Goal: Task Accomplishment & Management: Manage account settings

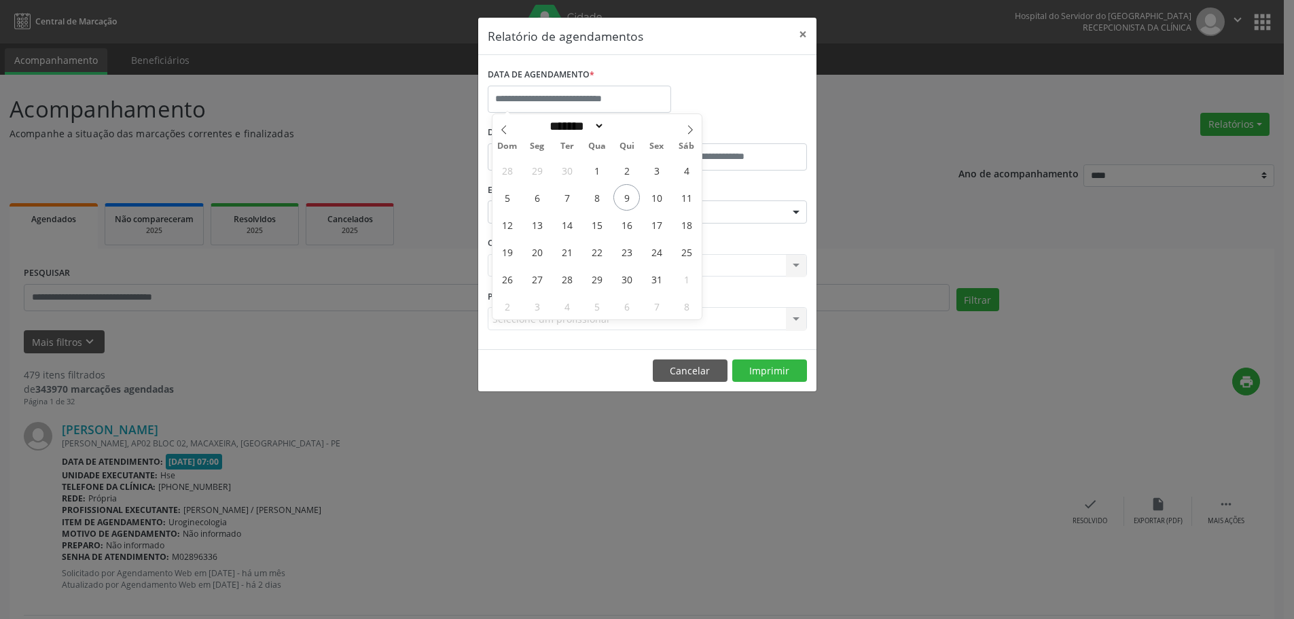
select select "*"
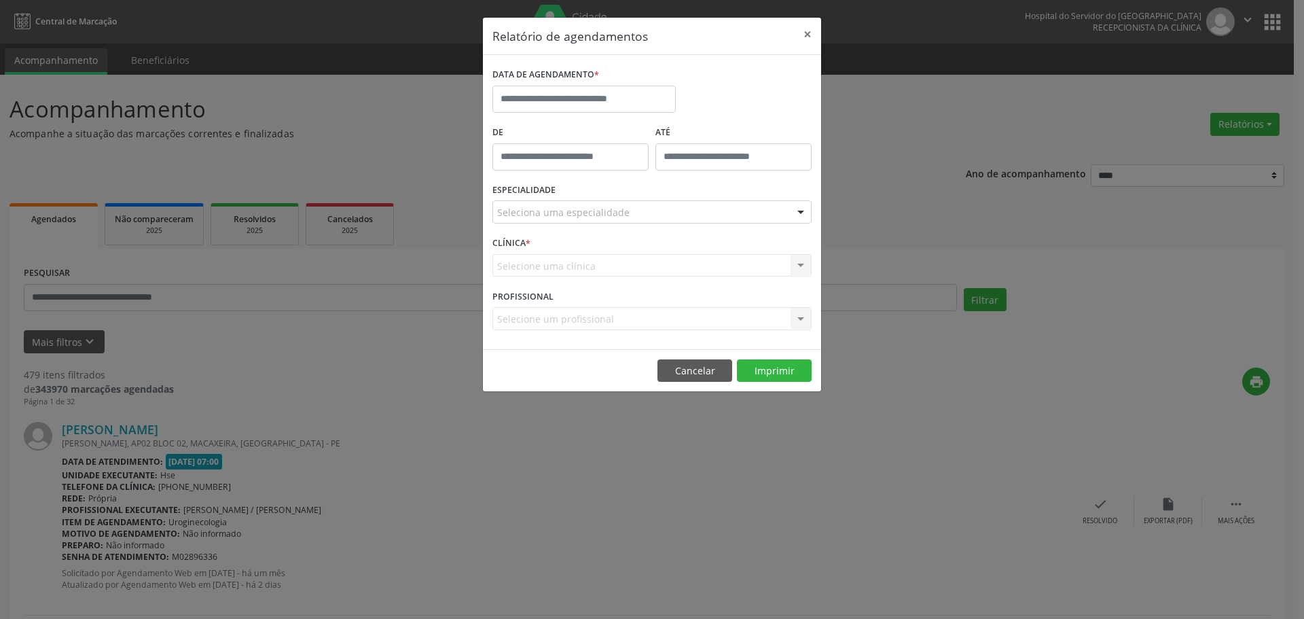
click at [725, 90] on div "DATA DE AGENDAMENTO *" at bounding box center [652, 94] width 326 height 58
click at [548, 94] on input "text" at bounding box center [583, 99] width 183 height 27
click at [620, 196] on span "9" at bounding box center [626, 197] width 26 height 26
type input "**********"
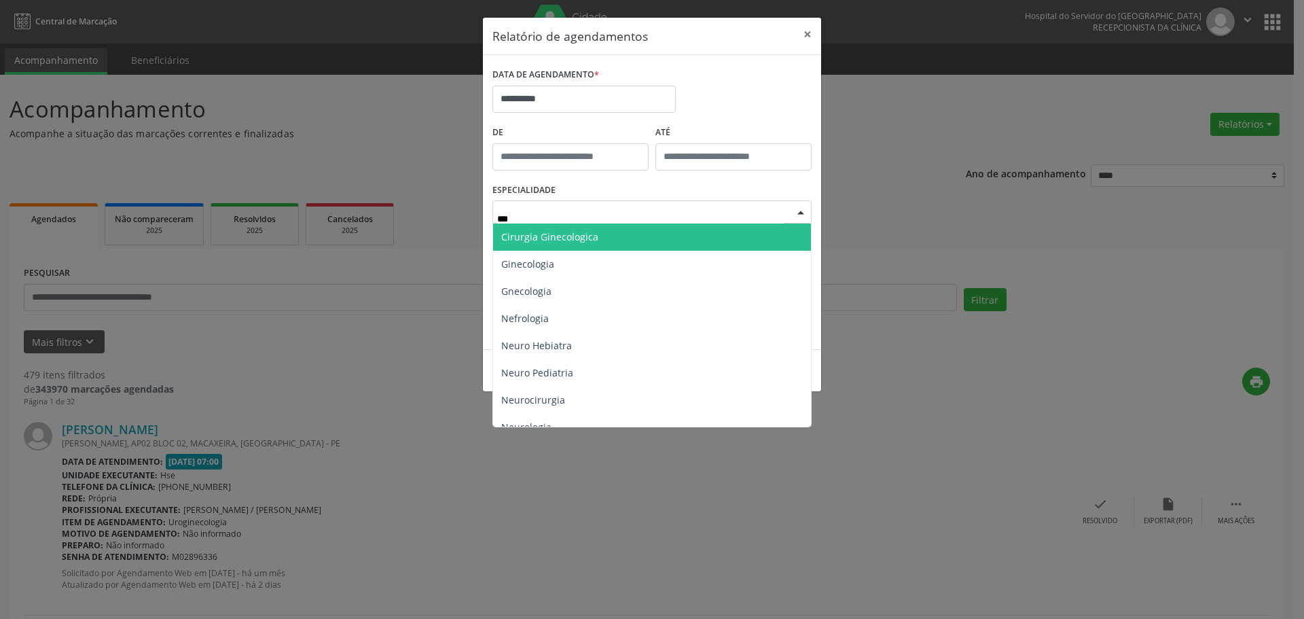
type input "****"
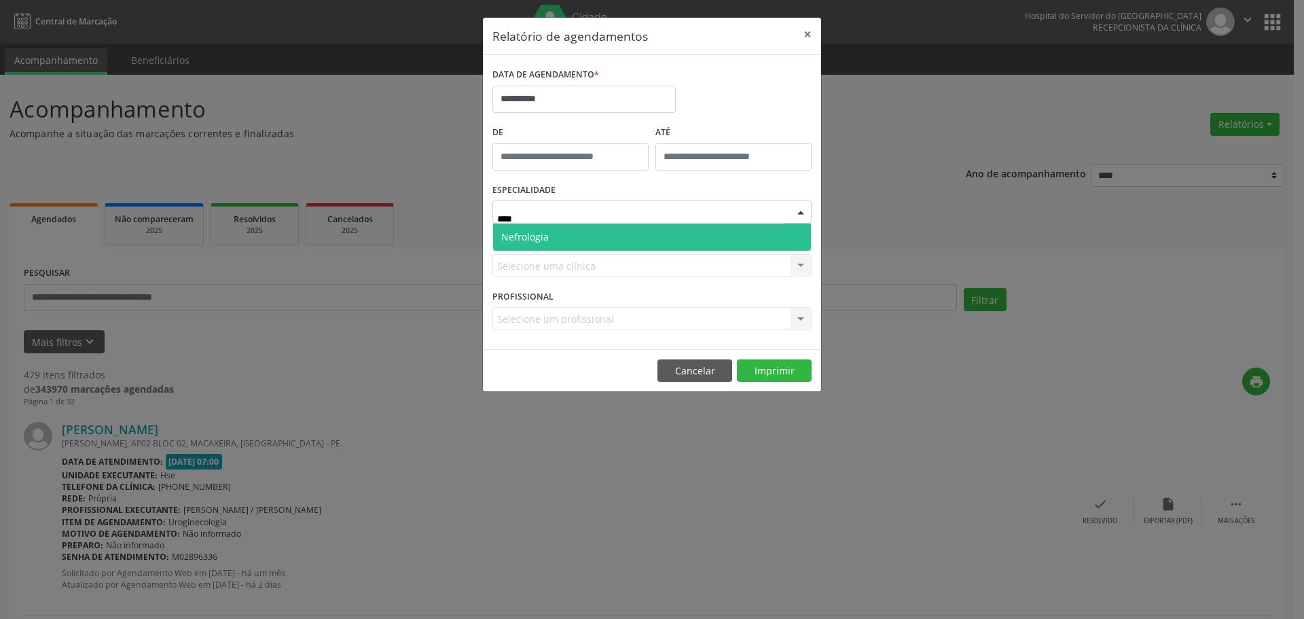
click at [561, 238] on span "Nefrologia" at bounding box center [652, 236] width 318 height 27
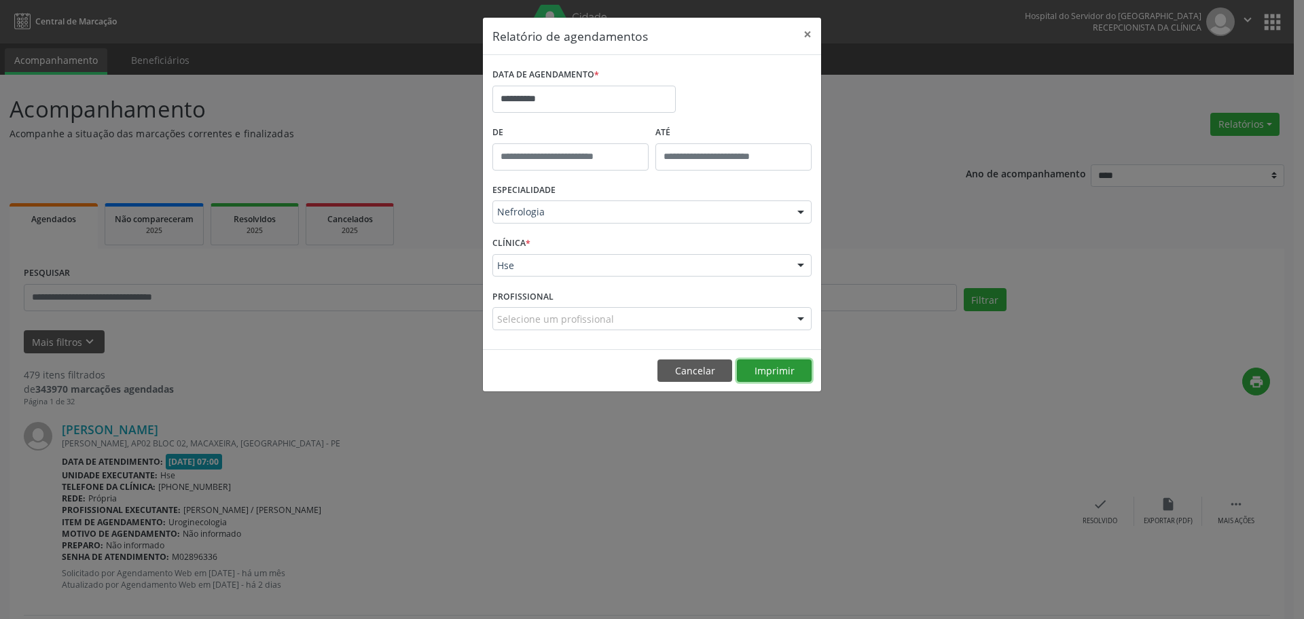
click at [750, 365] on button "Imprimir" at bounding box center [774, 370] width 75 height 23
click at [815, 30] on button "×" at bounding box center [807, 34] width 27 height 33
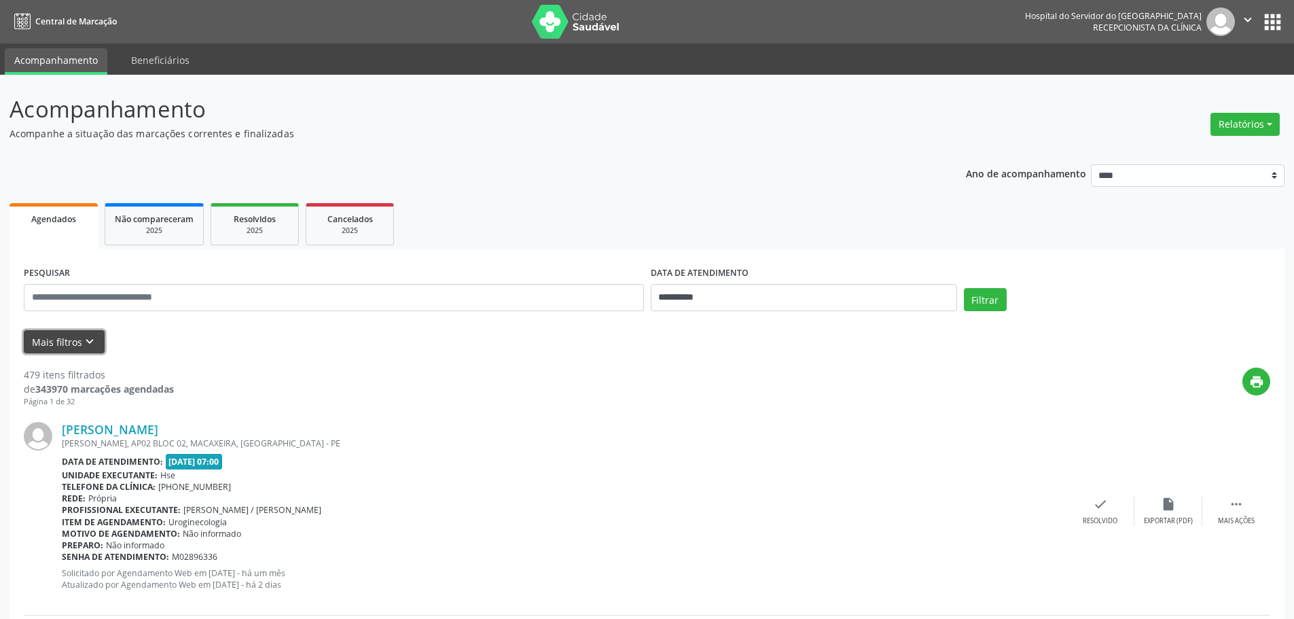
click at [76, 333] on button "Mais filtros keyboard_arrow_down" at bounding box center [64, 342] width 81 height 24
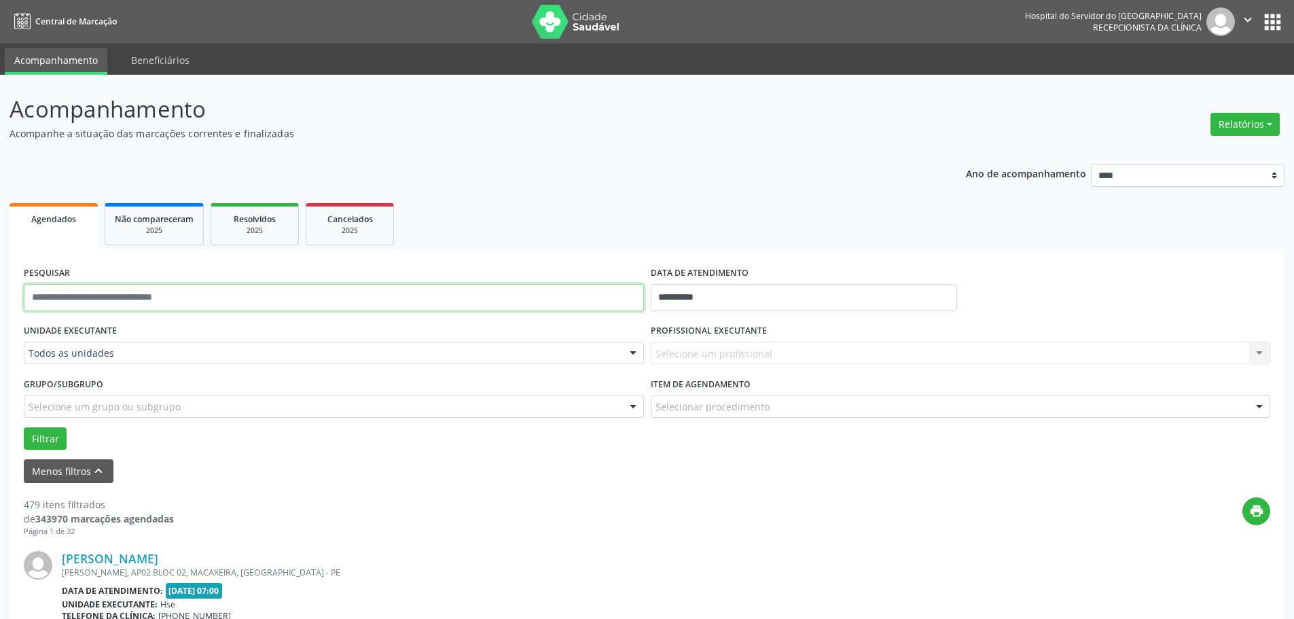
click at [183, 306] on input "text" at bounding box center [334, 297] width 620 height 27
click at [763, 291] on input "**********" at bounding box center [804, 297] width 306 height 27
click at [761, 397] on span "8" at bounding box center [755, 395] width 26 height 26
type input "**********"
click at [761, 397] on span "8" at bounding box center [755, 395] width 26 height 26
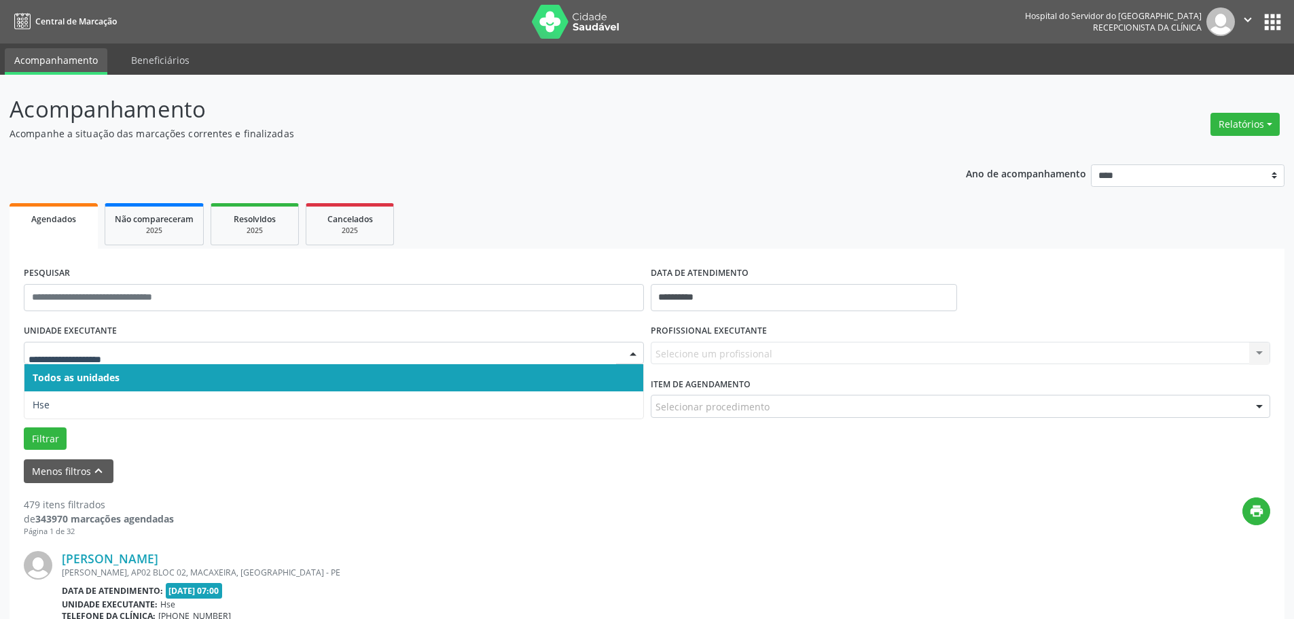
click at [179, 371] on span "Todos as unidades" at bounding box center [333, 377] width 619 height 27
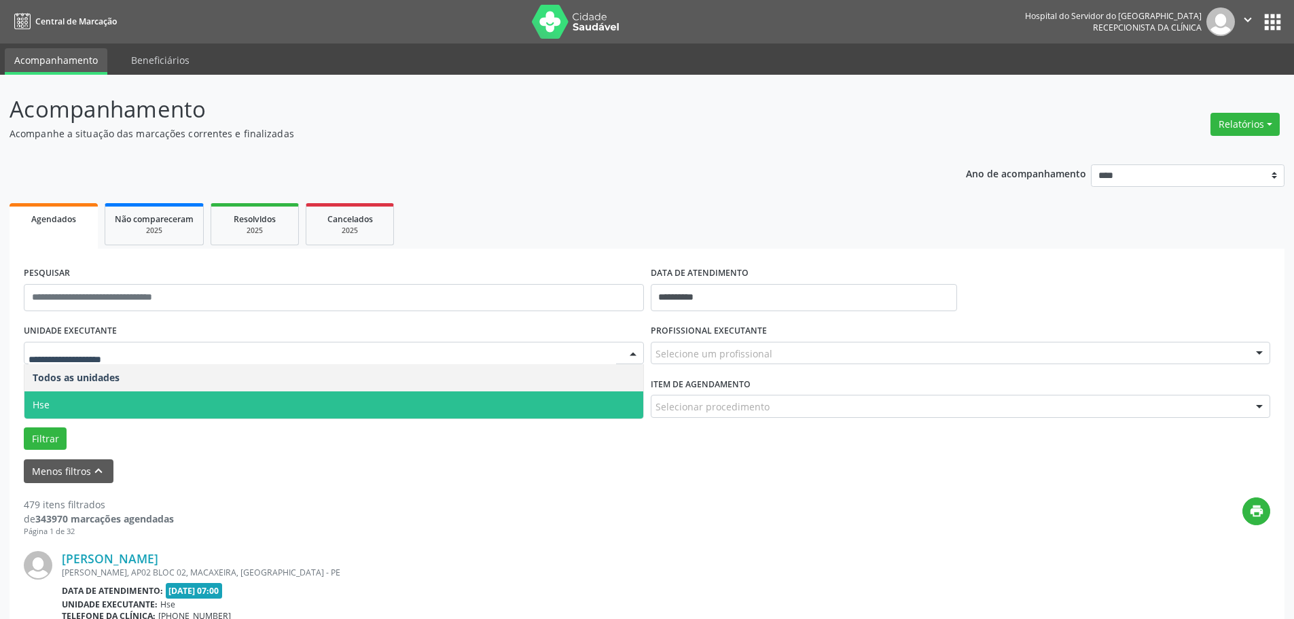
click at [158, 403] on span "Hse" at bounding box center [333, 404] width 619 height 27
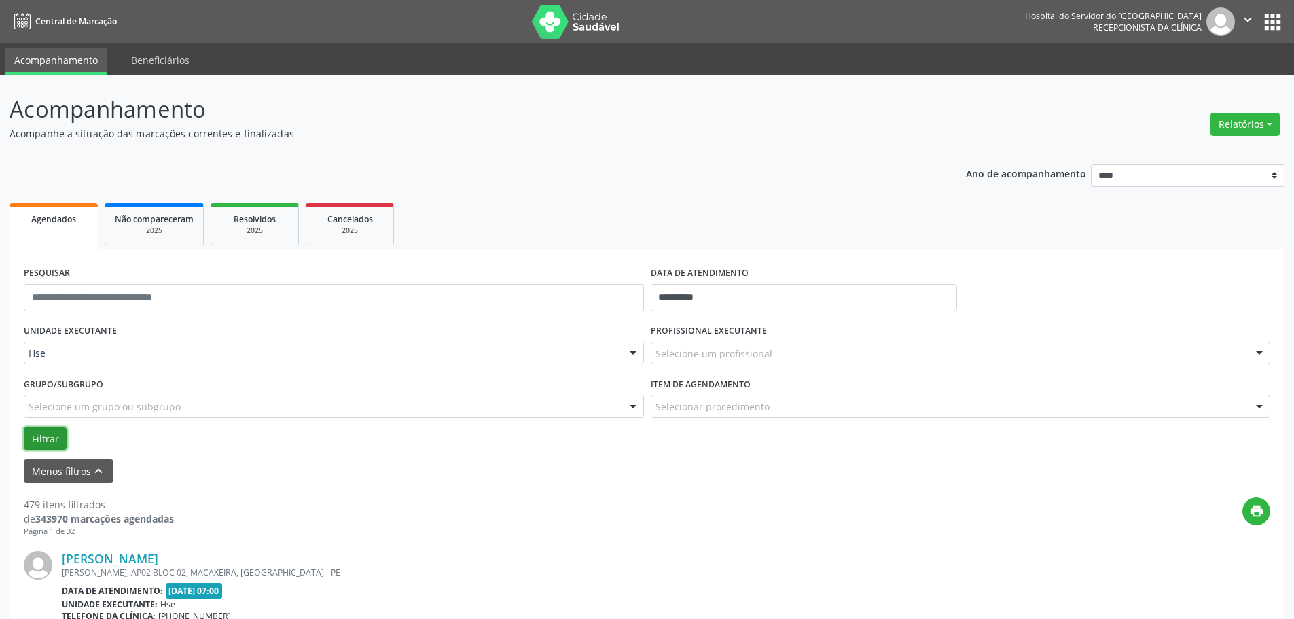
click at [54, 444] on button "Filtrar" at bounding box center [45, 438] width 43 height 23
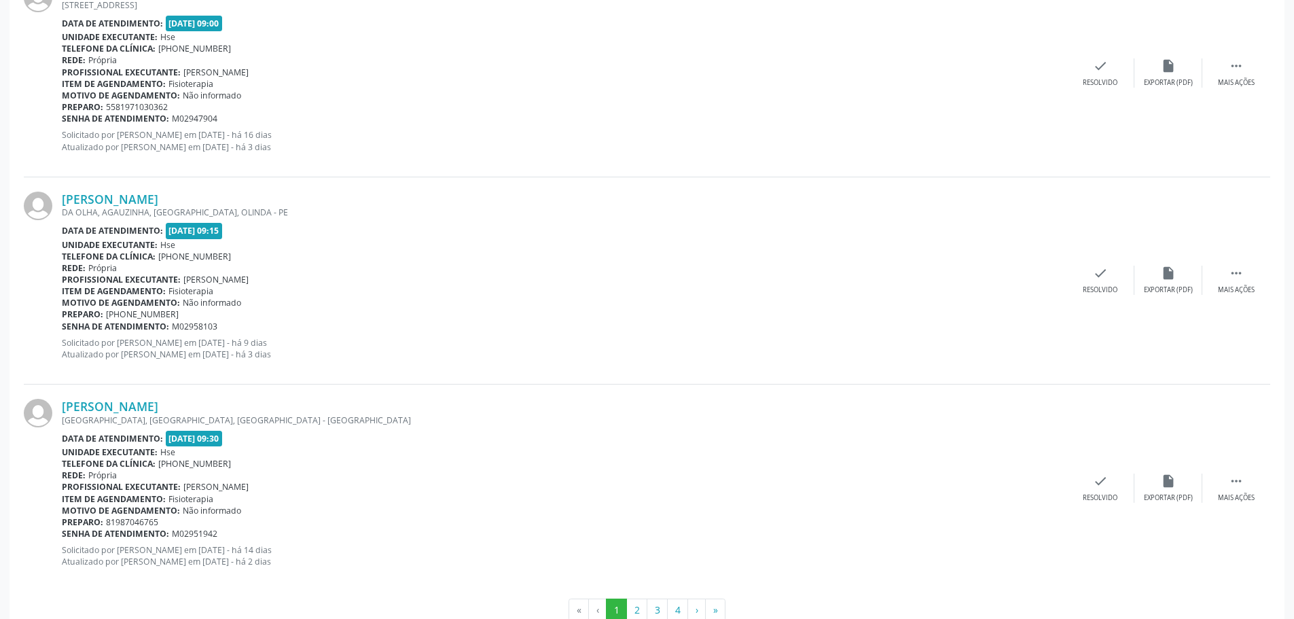
scroll to position [3092, 0]
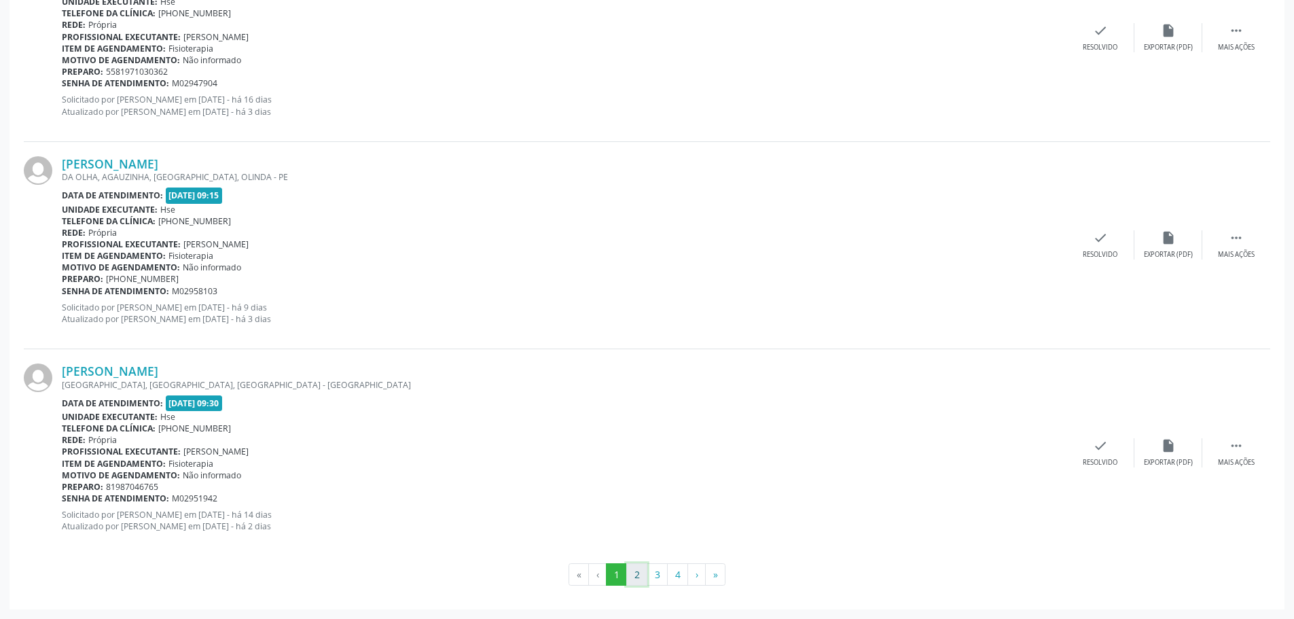
click at [640, 573] on button "2" at bounding box center [636, 574] width 21 height 23
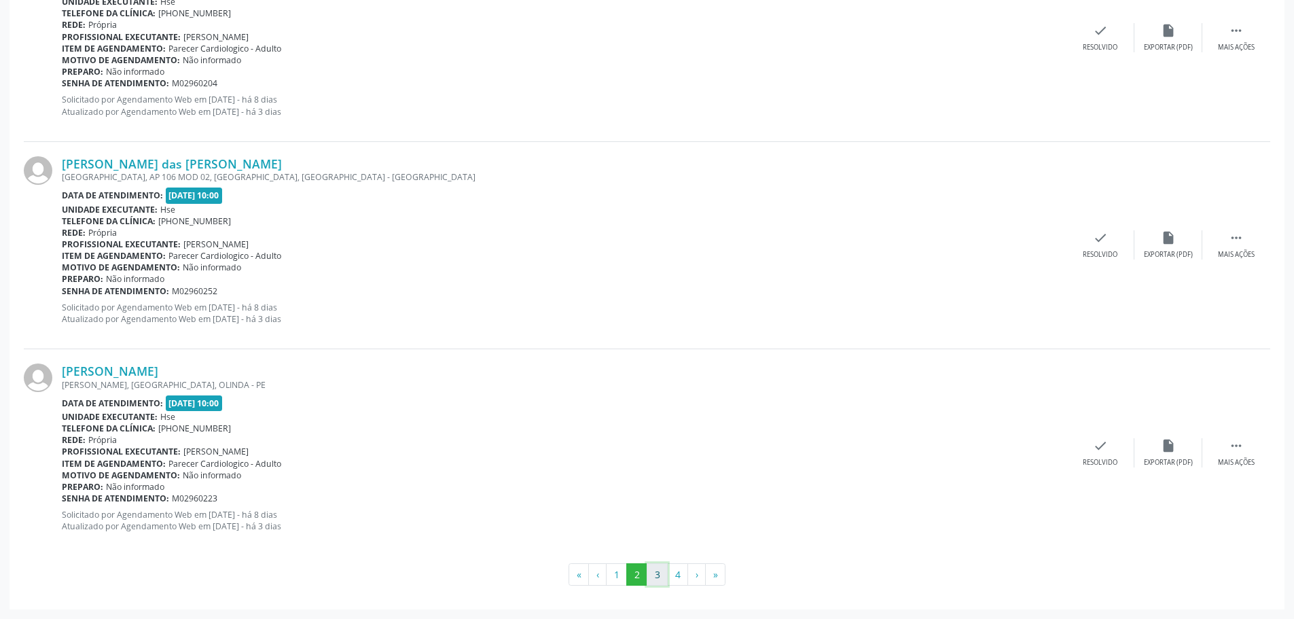
click at [650, 572] on button "3" at bounding box center [657, 574] width 21 height 23
click at [674, 576] on button "4" at bounding box center [677, 574] width 21 height 23
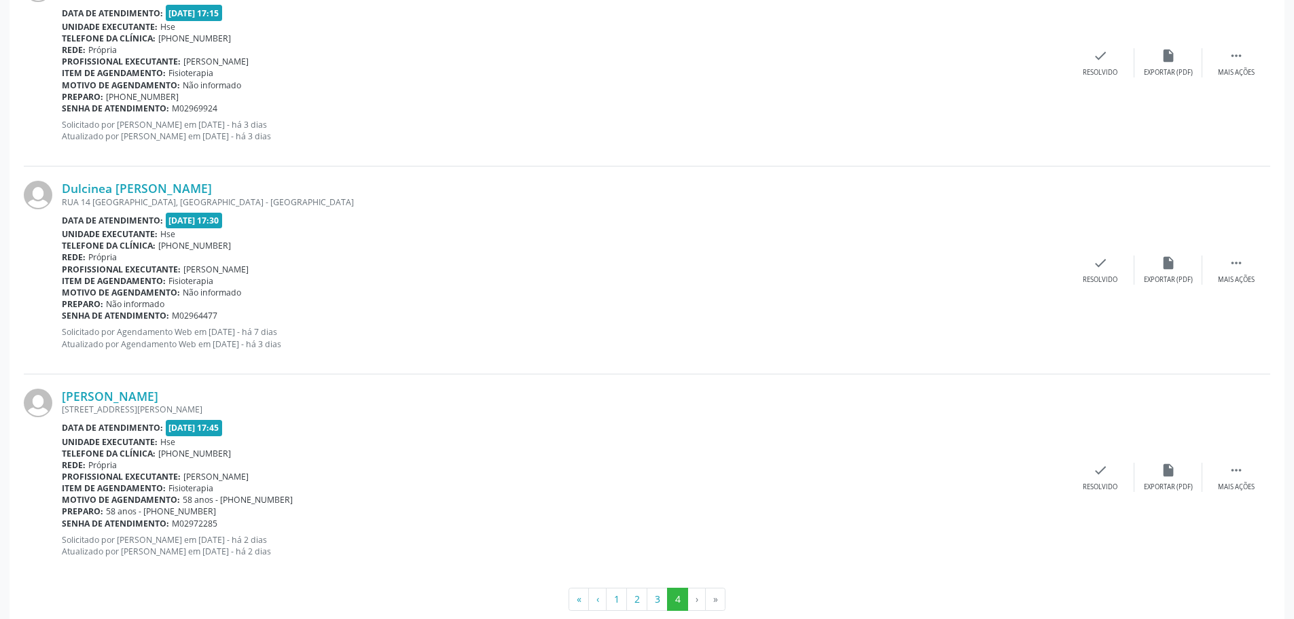
scroll to position [2885, 0]
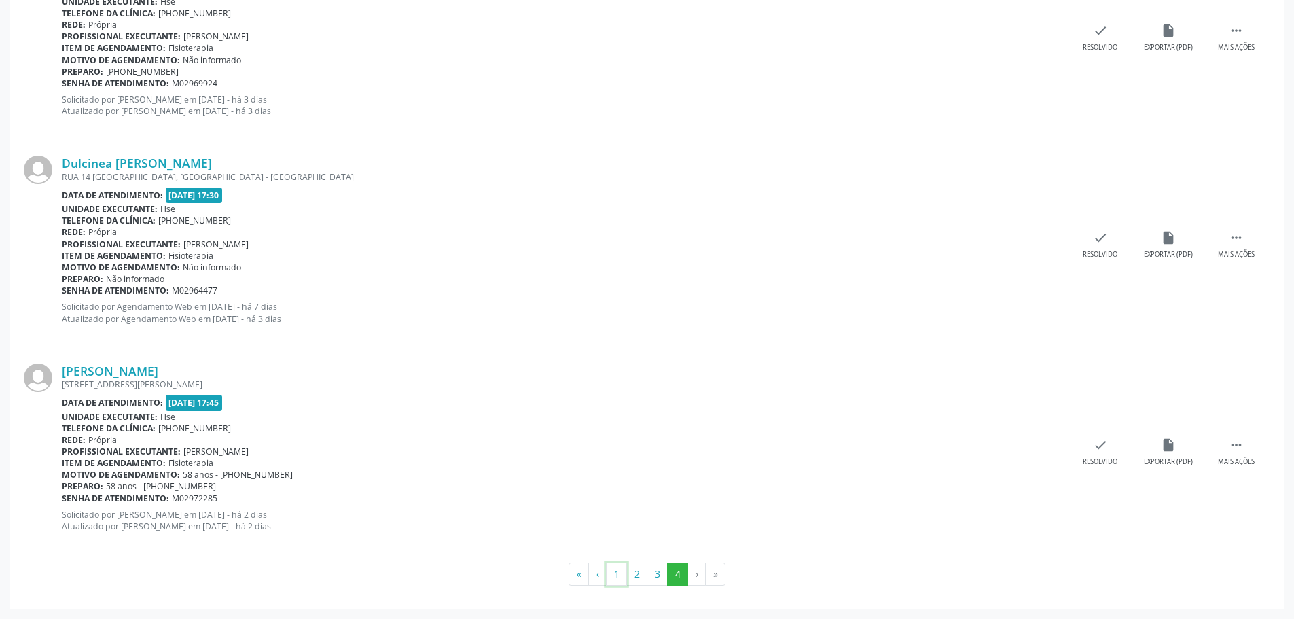
click at [615, 578] on button "1" at bounding box center [616, 573] width 21 height 23
click at [639, 580] on button "2" at bounding box center [636, 574] width 21 height 23
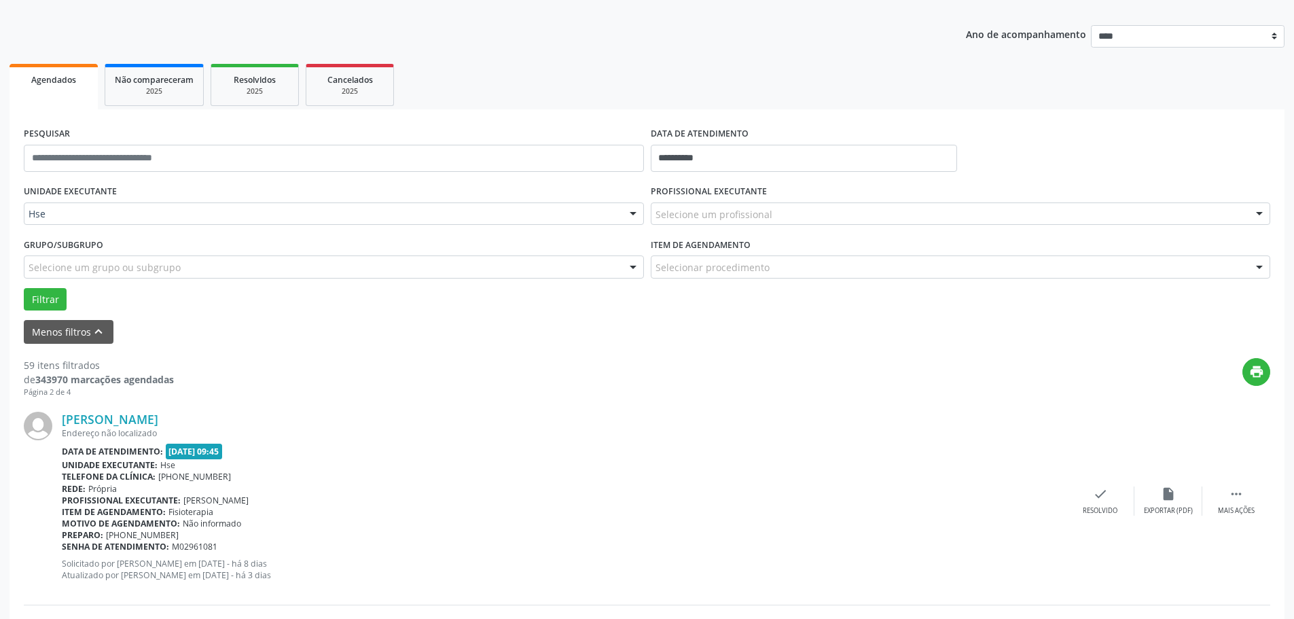
scroll to position [0, 0]
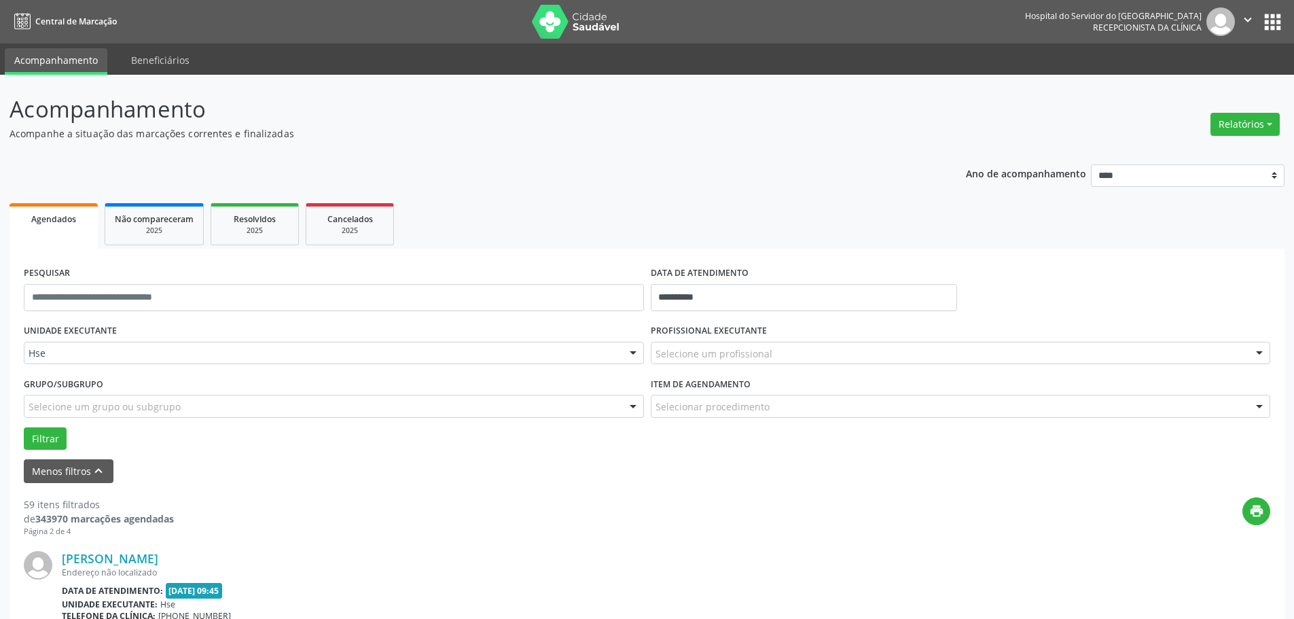
click at [780, 345] on div "Selecione um profissional" at bounding box center [961, 353] width 620 height 23
click at [670, 355] on input "text" at bounding box center [948, 359] width 587 height 27
type input "*"
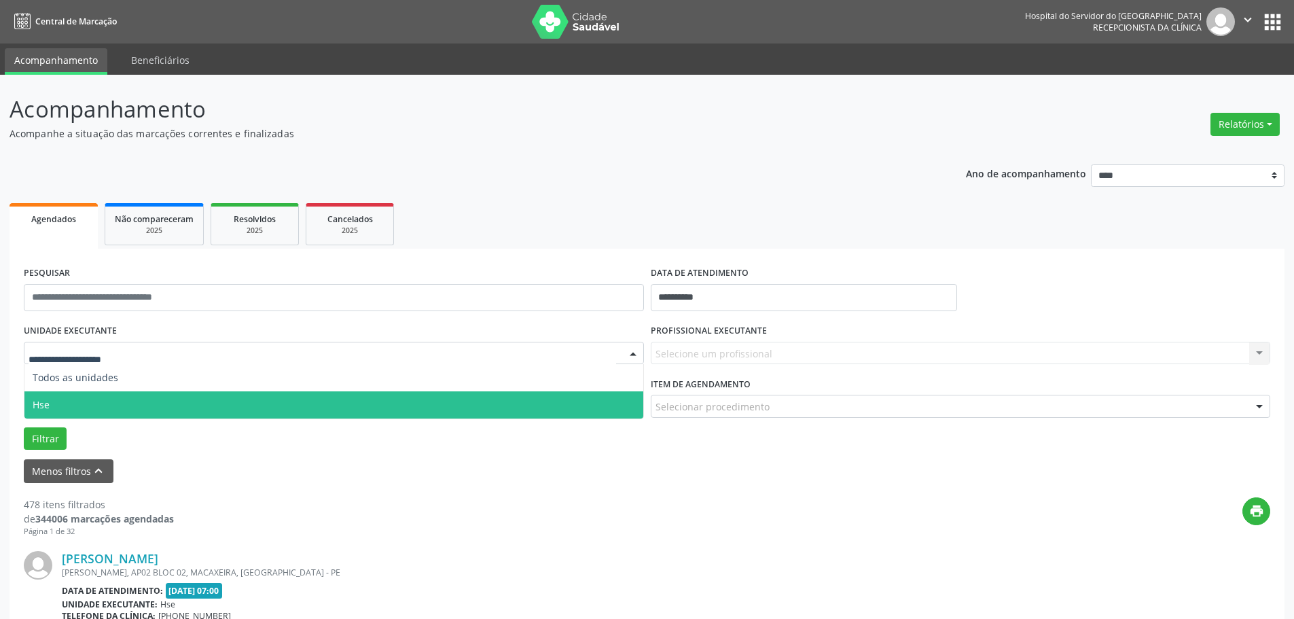
click at [116, 397] on span "Hse" at bounding box center [333, 404] width 619 height 27
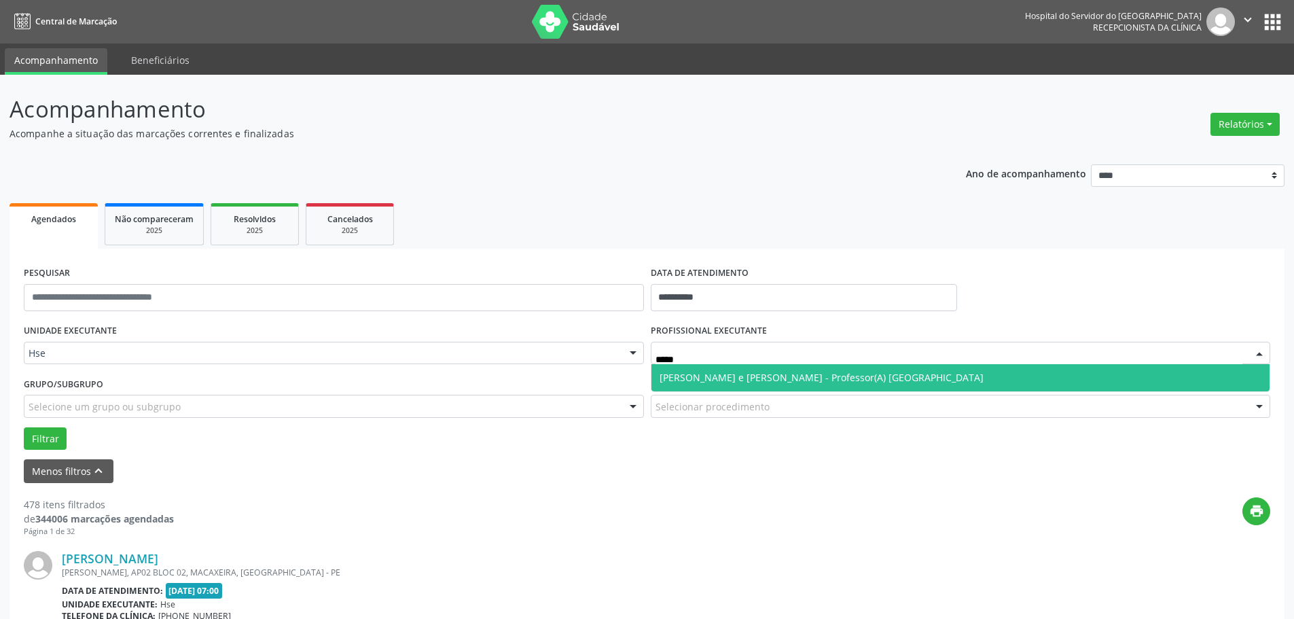
type input "******"
click at [700, 369] on span "[PERSON_NAME] e [PERSON_NAME] - Professor(A) [GEOGRAPHIC_DATA]" at bounding box center [960, 377] width 619 height 27
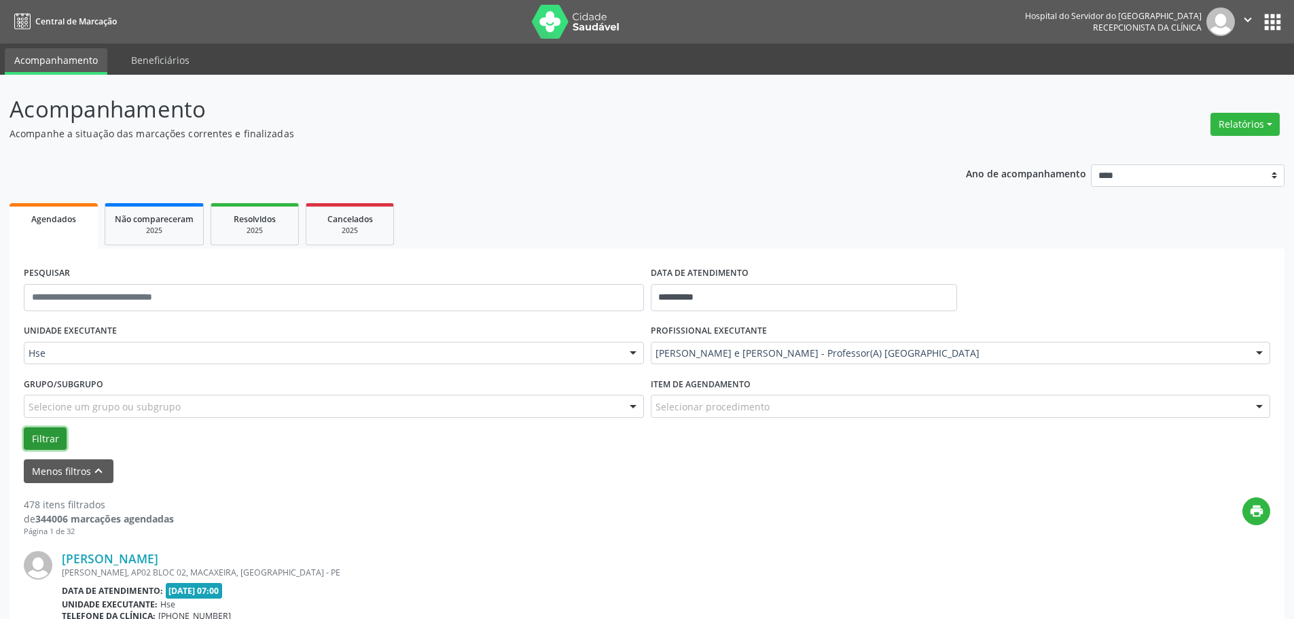
click at [33, 439] on button "Filtrar" at bounding box center [45, 438] width 43 height 23
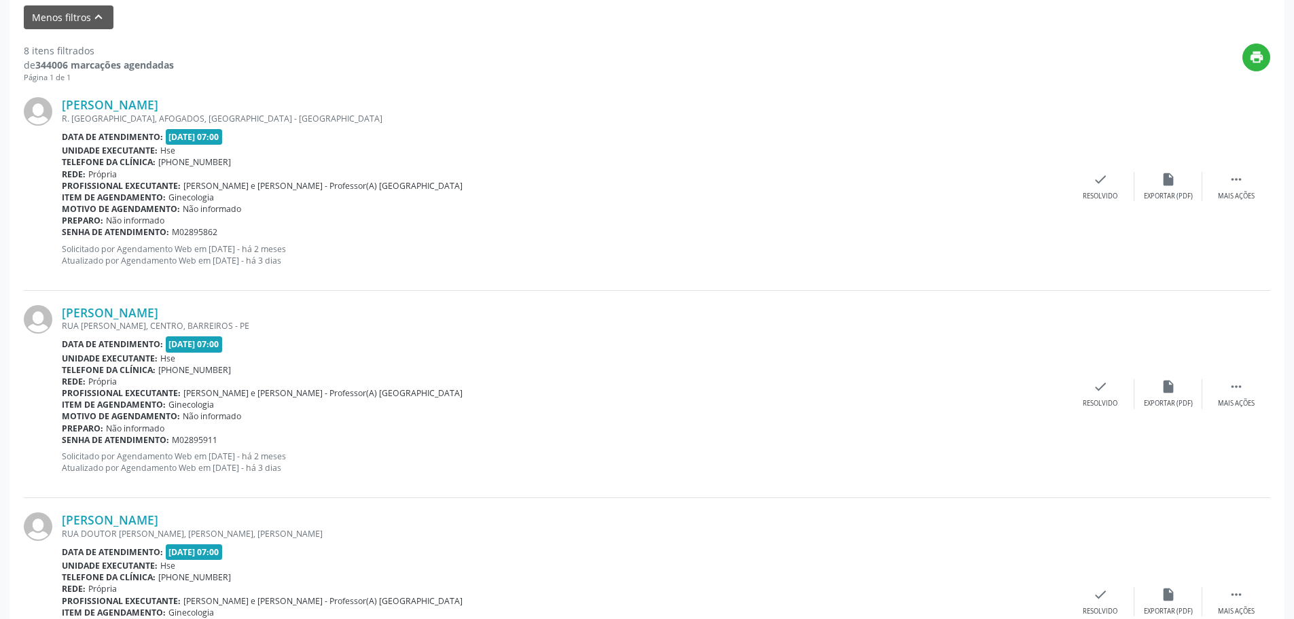
scroll to position [475, 0]
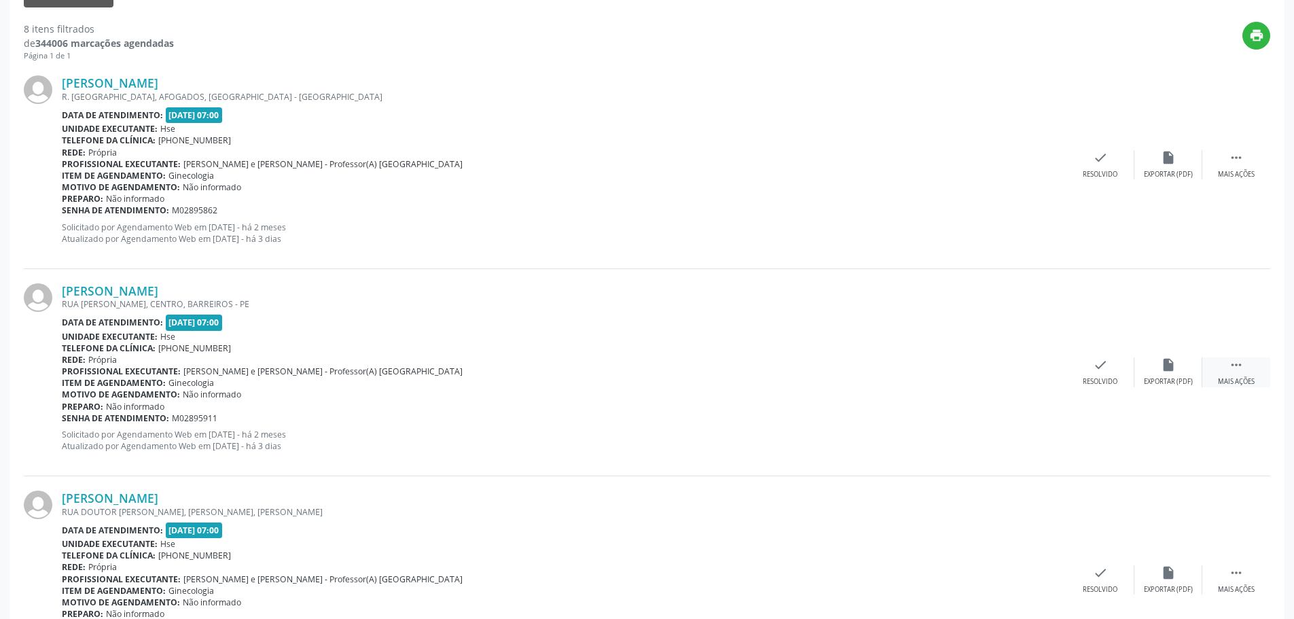
click at [1248, 376] on div " Mais ações" at bounding box center [1236, 371] width 68 height 29
click at [1155, 379] on div "Não compareceu" at bounding box center [1168, 382] width 58 height 10
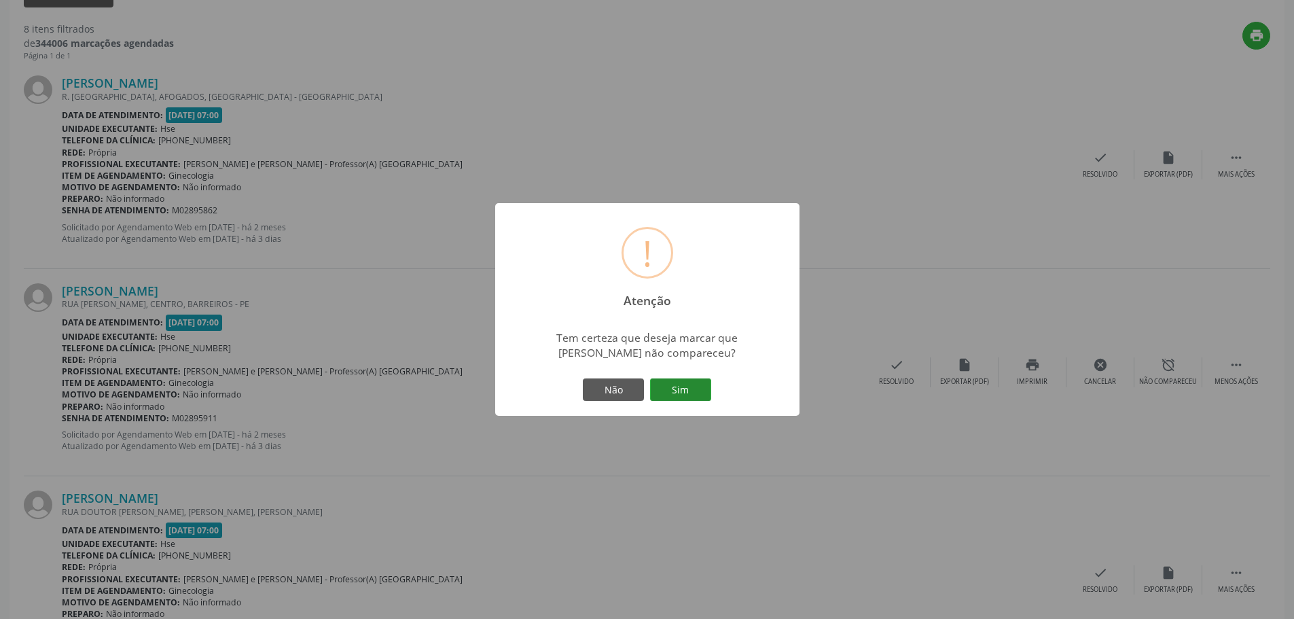
click at [689, 392] on button "Sim" at bounding box center [680, 389] width 61 height 23
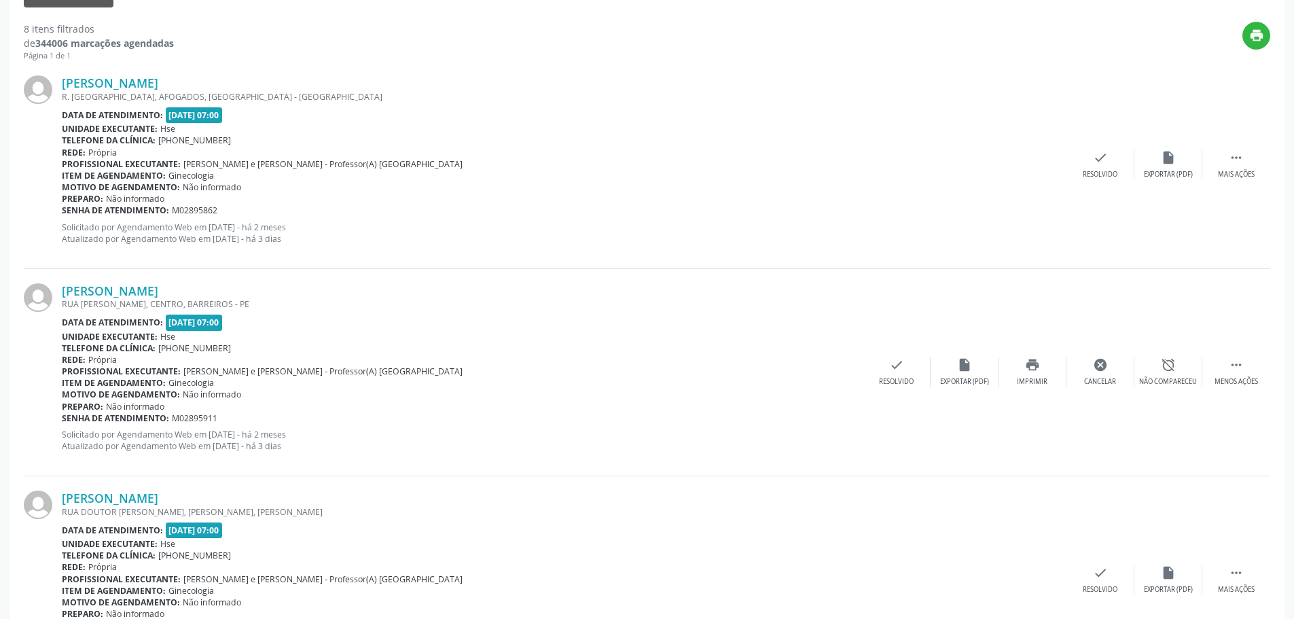
scroll to position [0, 0]
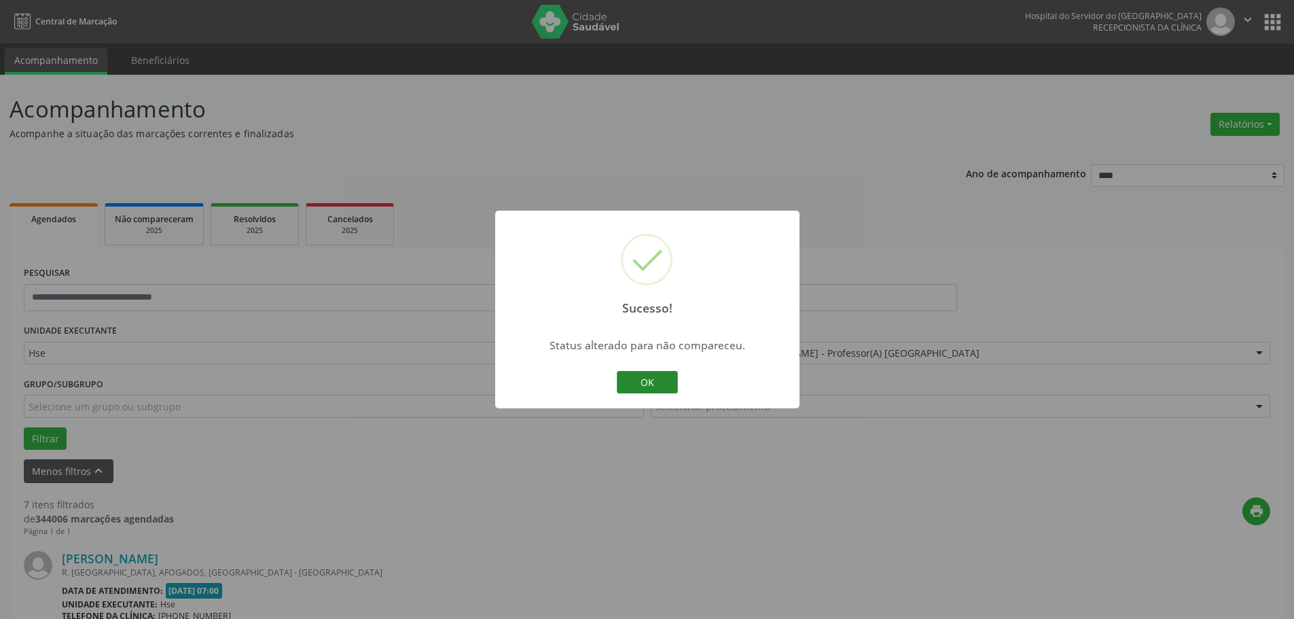
click at [670, 383] on button "OK" at bounding box center [647, 382] width 61 height 23
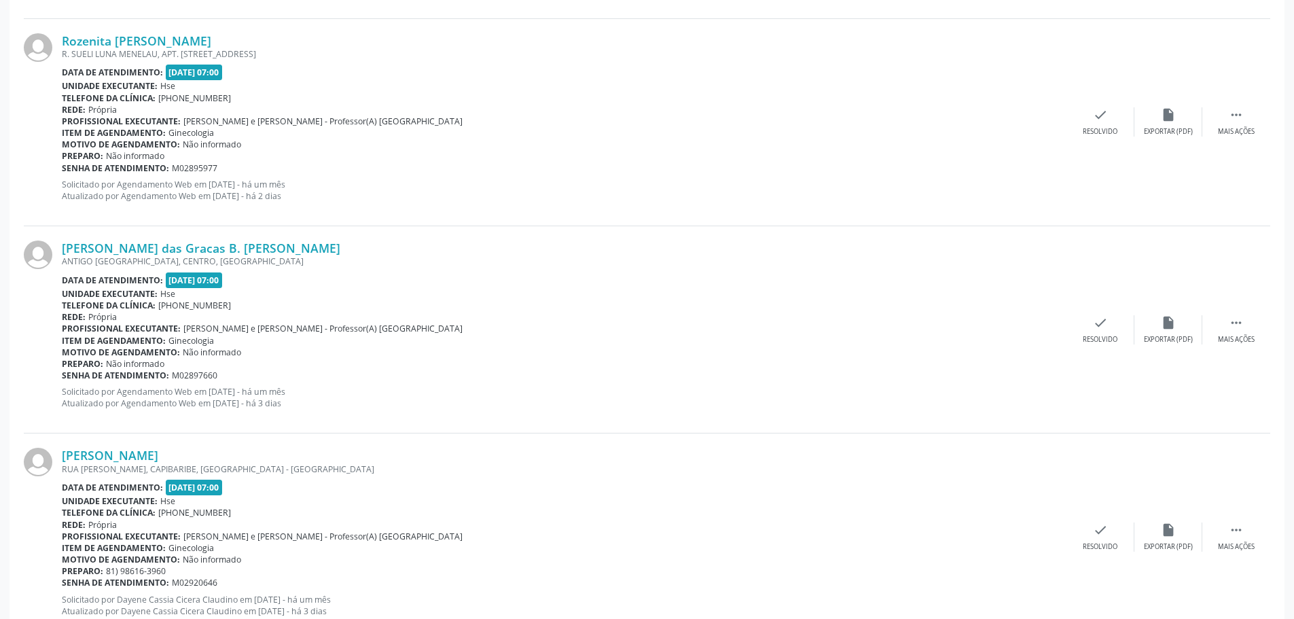
scroll to position [1223, 0]
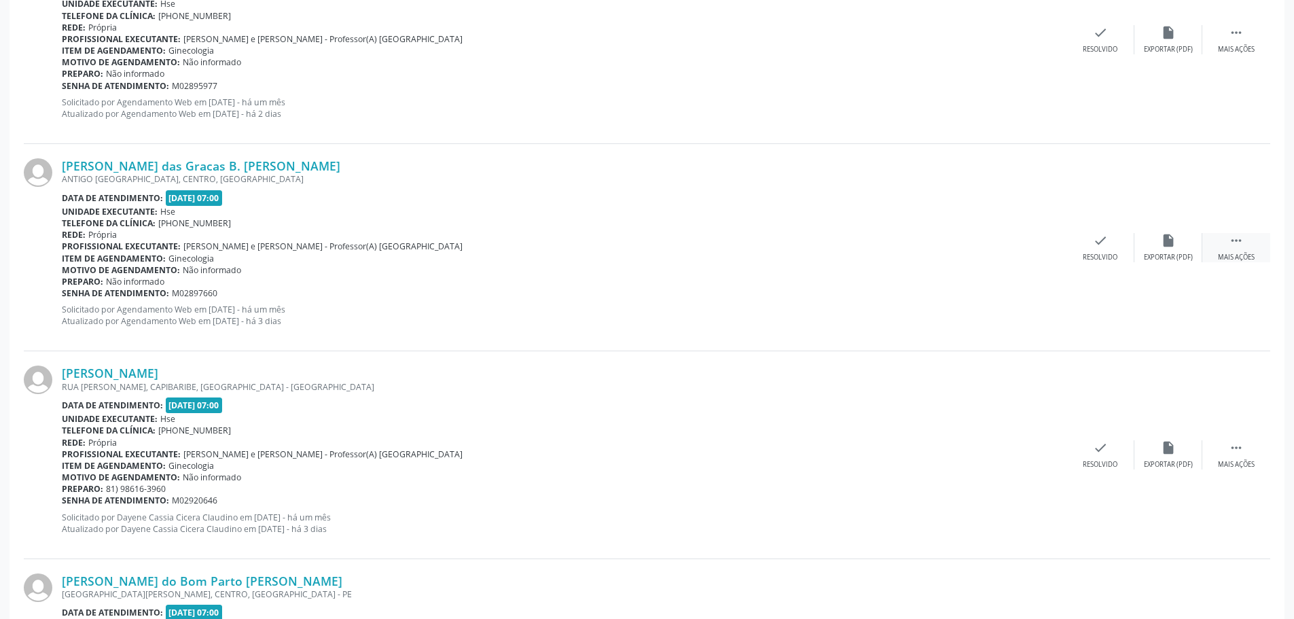
click at [1231, 253] on div "Mais ações" at bounding box center [1236, 258] width 37 height 10
click at [1165, 260] on div "Não compareceu" at bounding box center [1168, 258] width 58 height 10
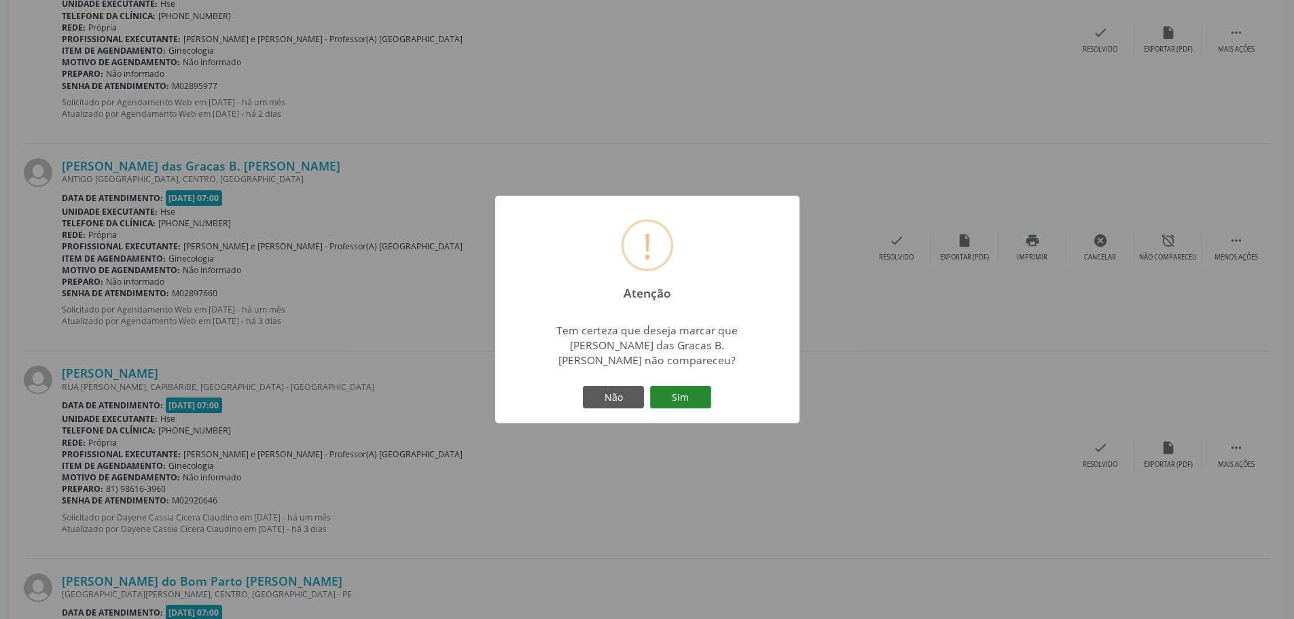
click at [692, 393] on button "Sim" at bounding box center [680, 397] width 61 height 23
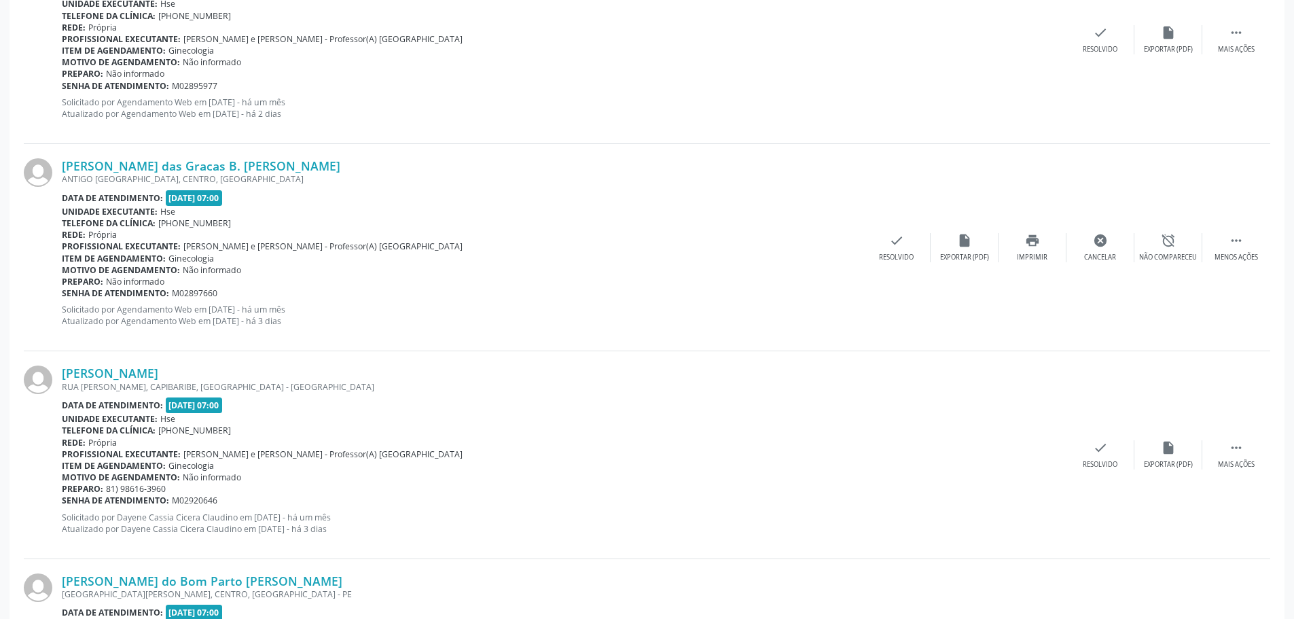
scroll to position [0, 0]
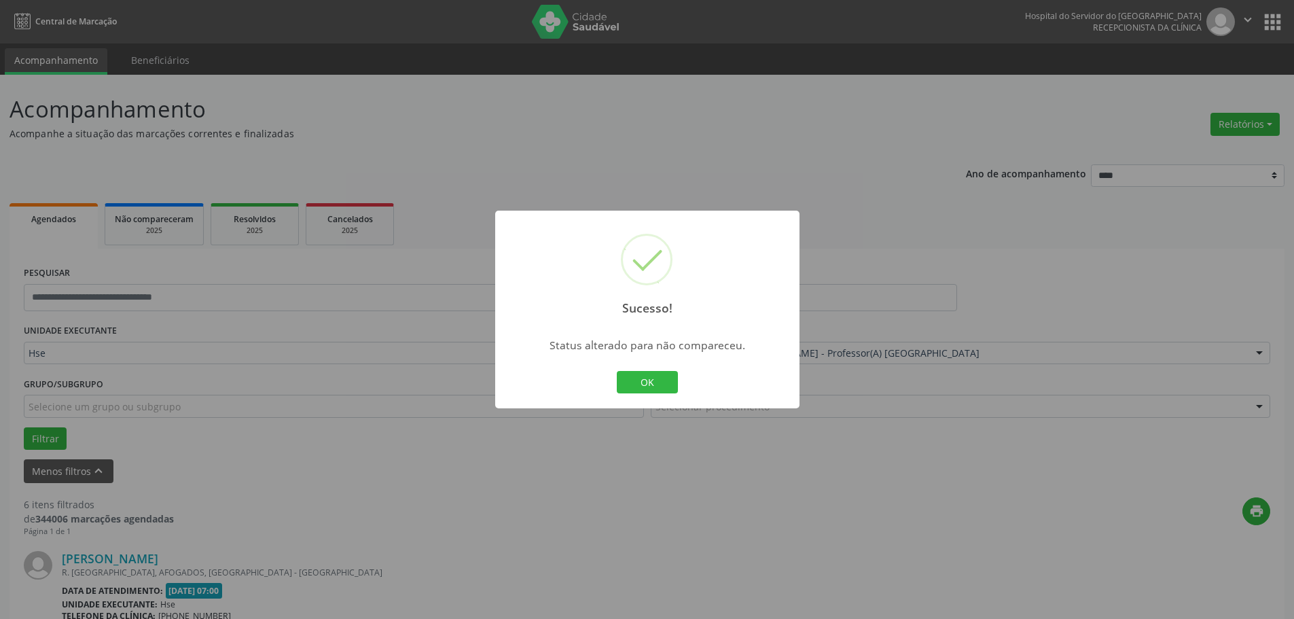
click at [683, 376] on div "Sucesso! × Status alterado para não compareceu. OK Cancel" at bounding box center [647, 310] width 304 height 198
click at [664, 380] on button "OK" at bounding box center [647, 382] width 61 height 23
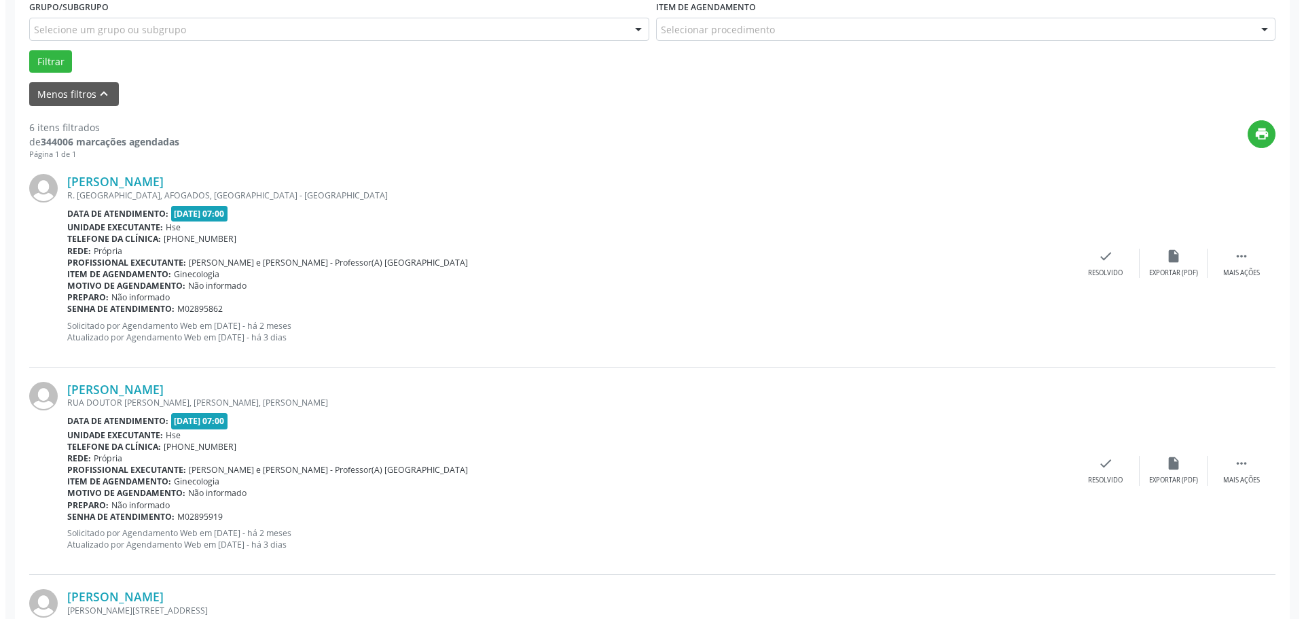
scroll to position [371, 0]
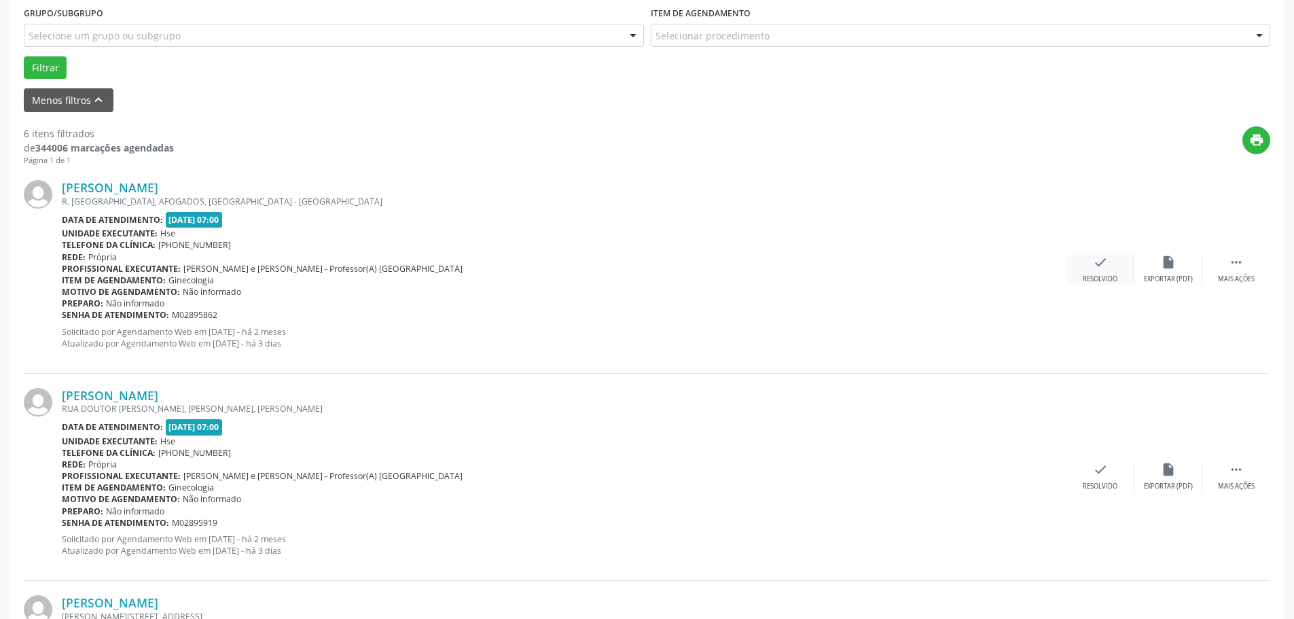
click at [1098, 268] on icon "check" at bounding box center [1100, 262] width 15 height 15
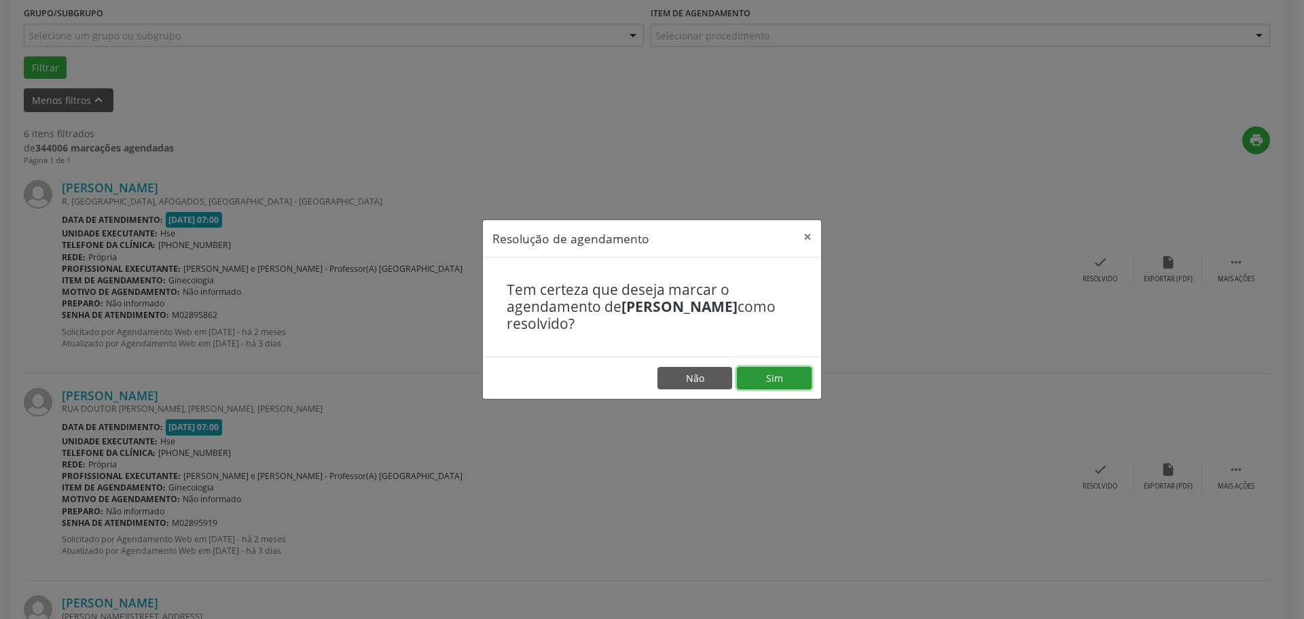
click at [769, 384] on button "Sim" at bounding box center [774, 378] width 75 height 23
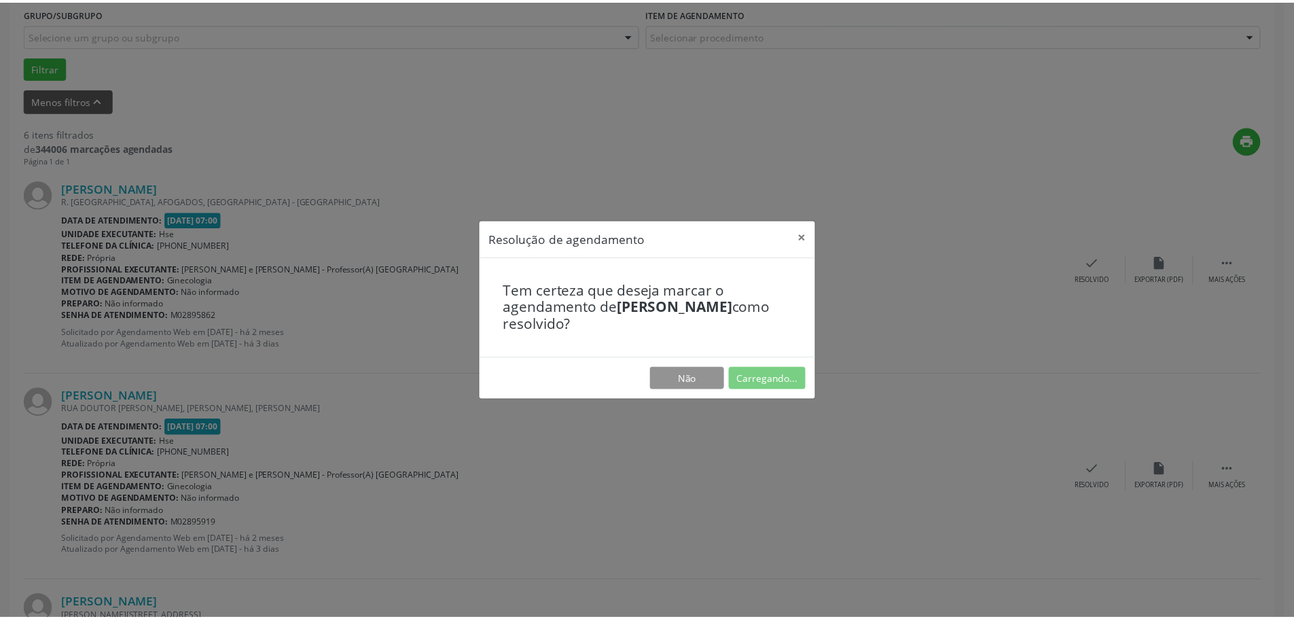
scroll to position [0, 0]
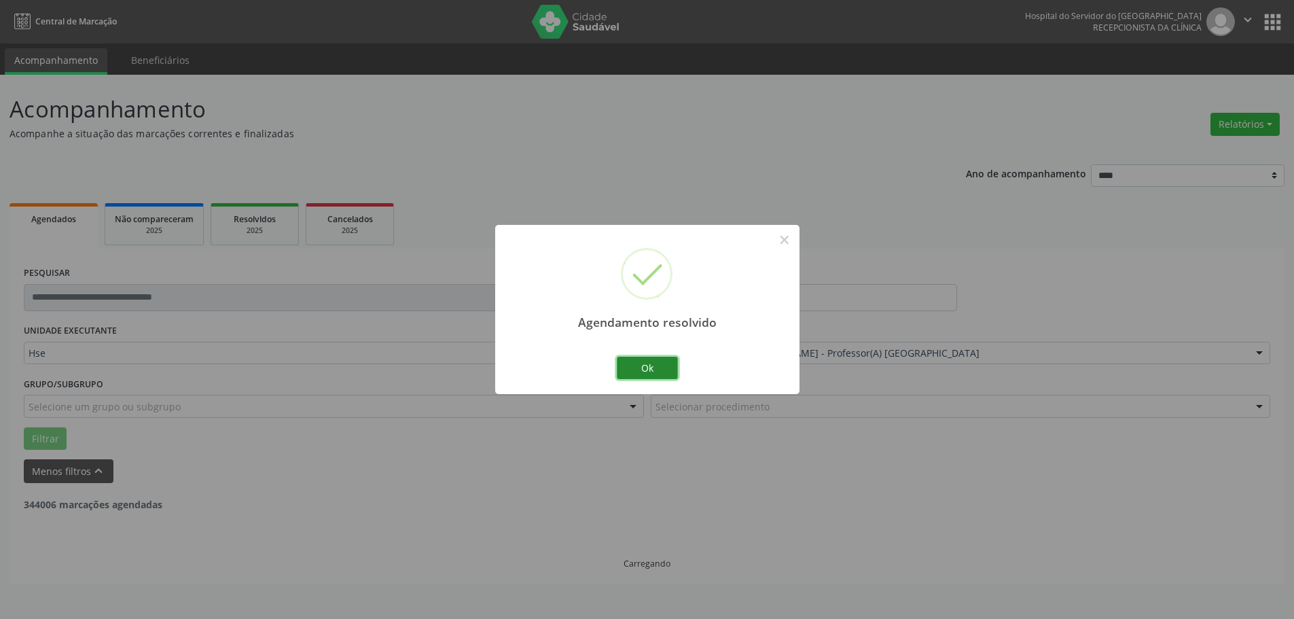
click at [667, 365] on button "Ok" at bounding box center [647, 368] width 61 height 23
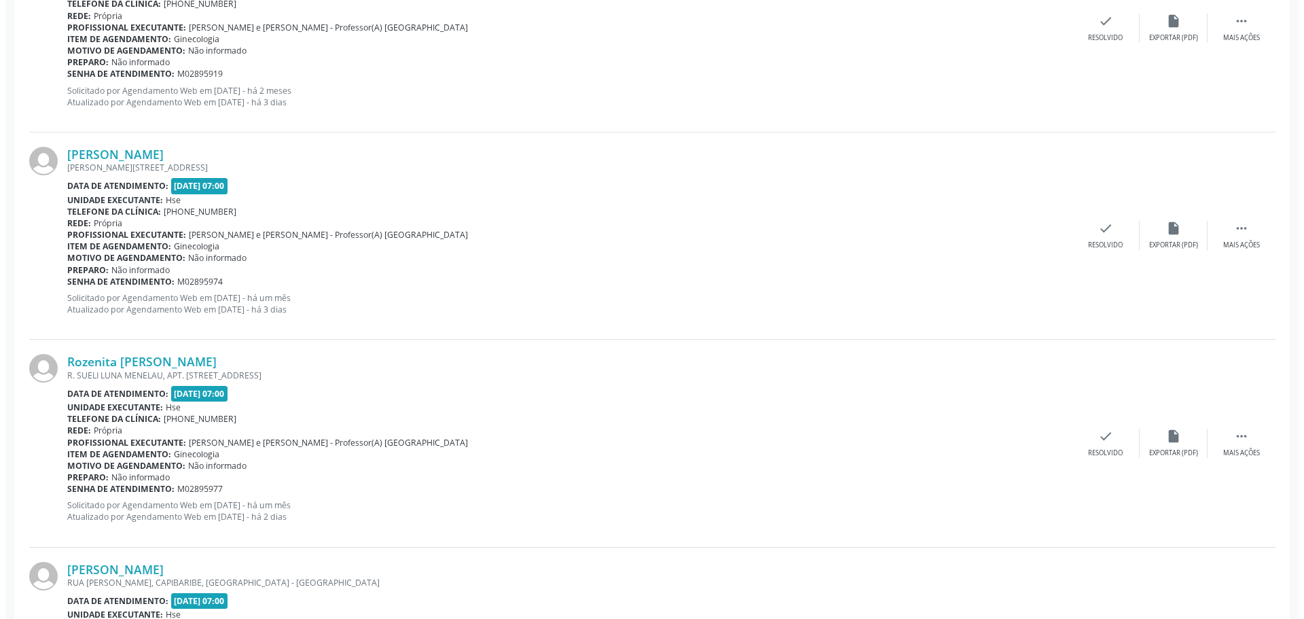
scroll to position [611, 0]
click at [1083, 242] on div "Resolvido" at bounding box center [1100, 246] width 35 height 10
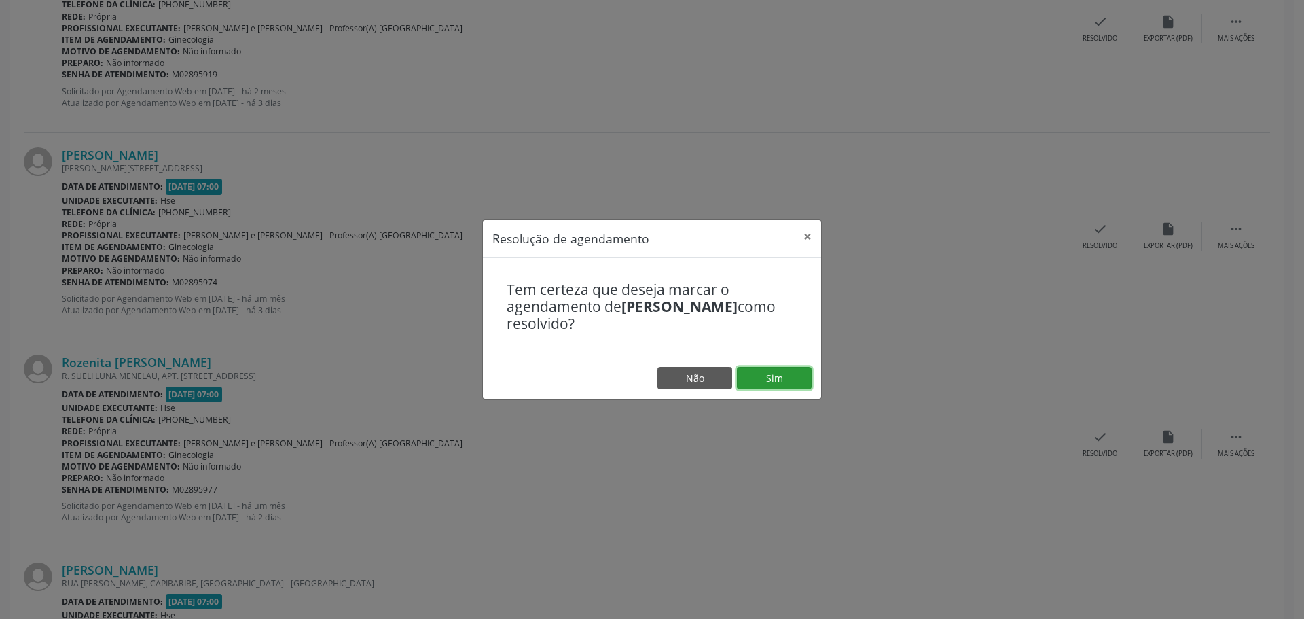
click at [769, 371] on button "Sim" at bounding box center [774, 378] width 75 height 23
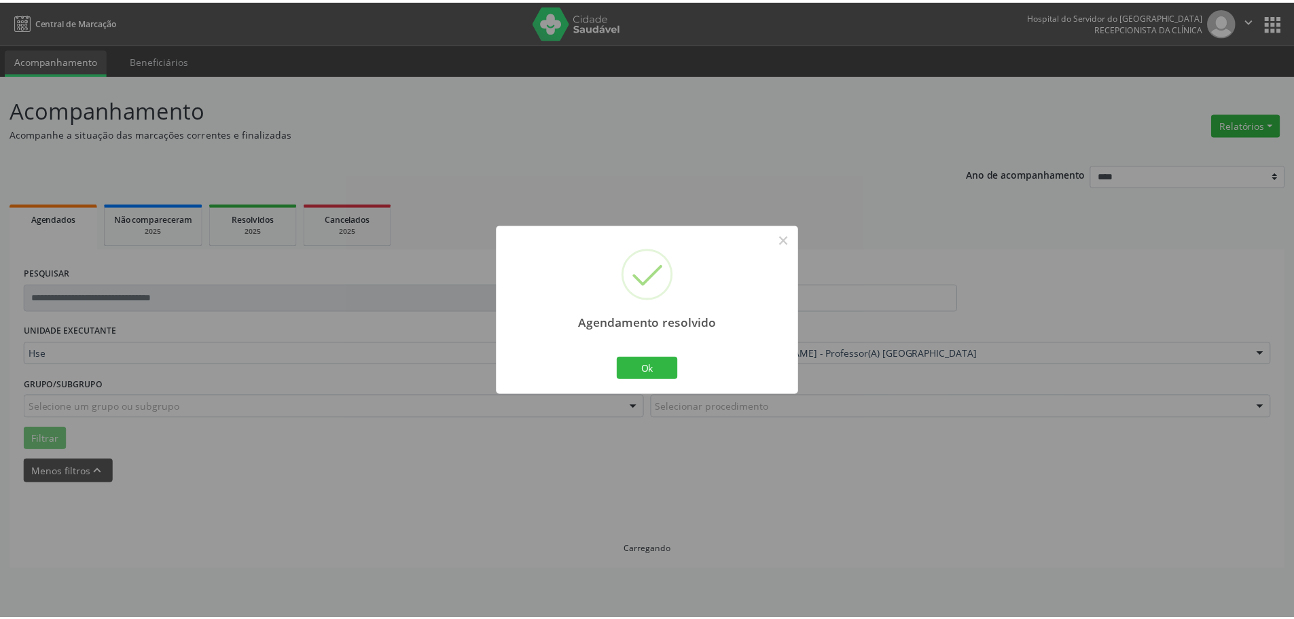
scroll to position [0, 0]
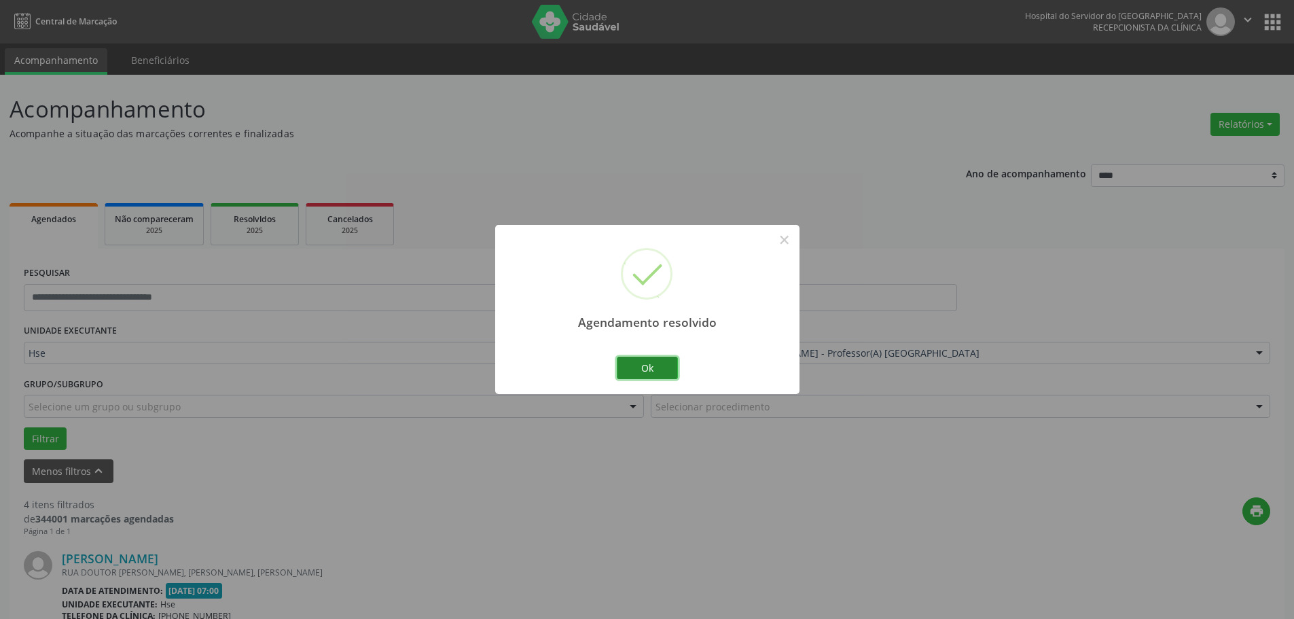
click at [656, 365] on button "Ok" at bounding box center [647, 368] width 61 height 23
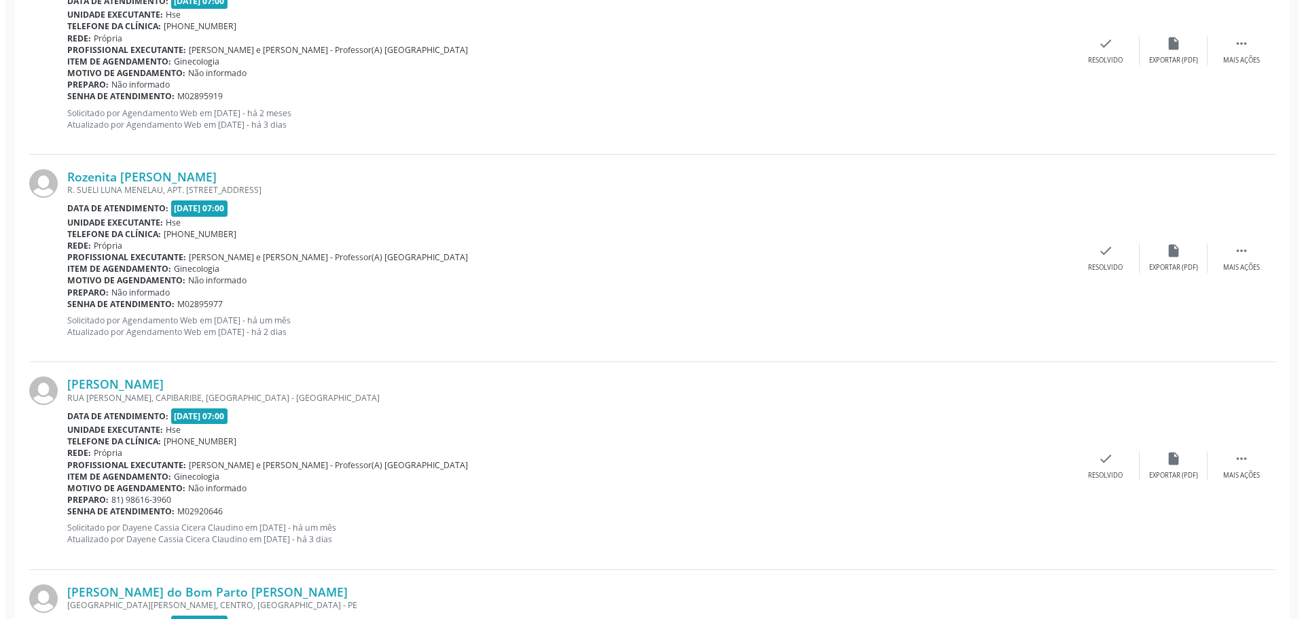
scroll to position [611, 0]
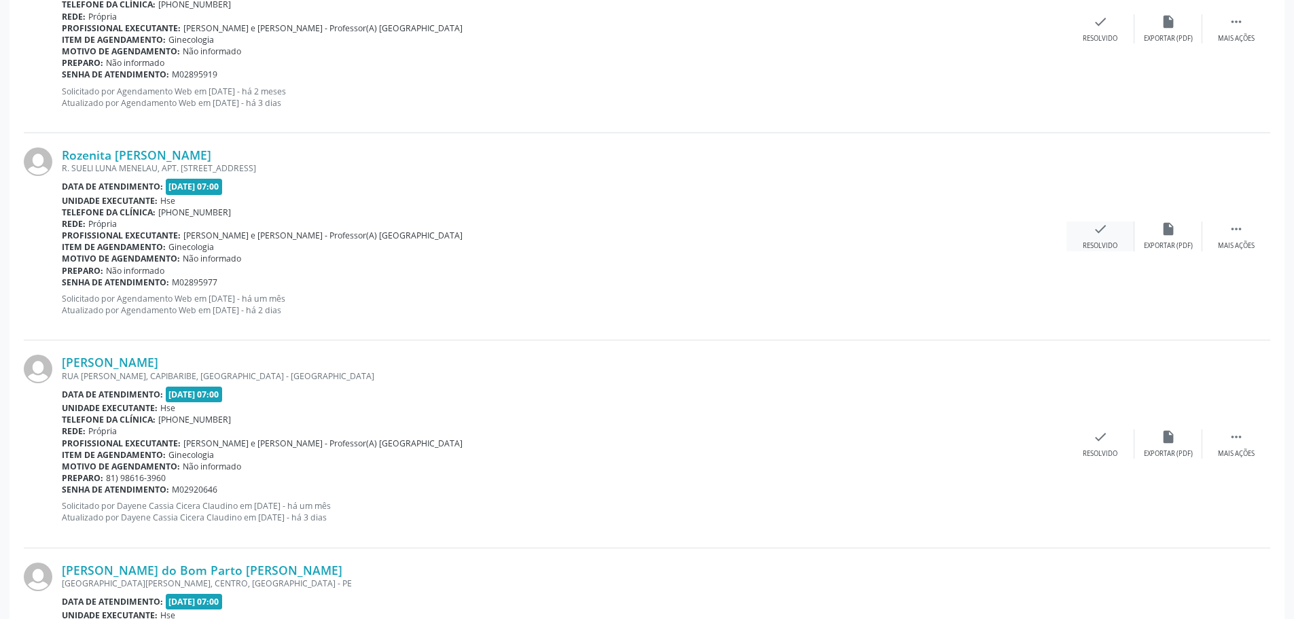
click at [1107, 247] on div "Resolvido" at bounding box center [1100, 246] width 35 height 10
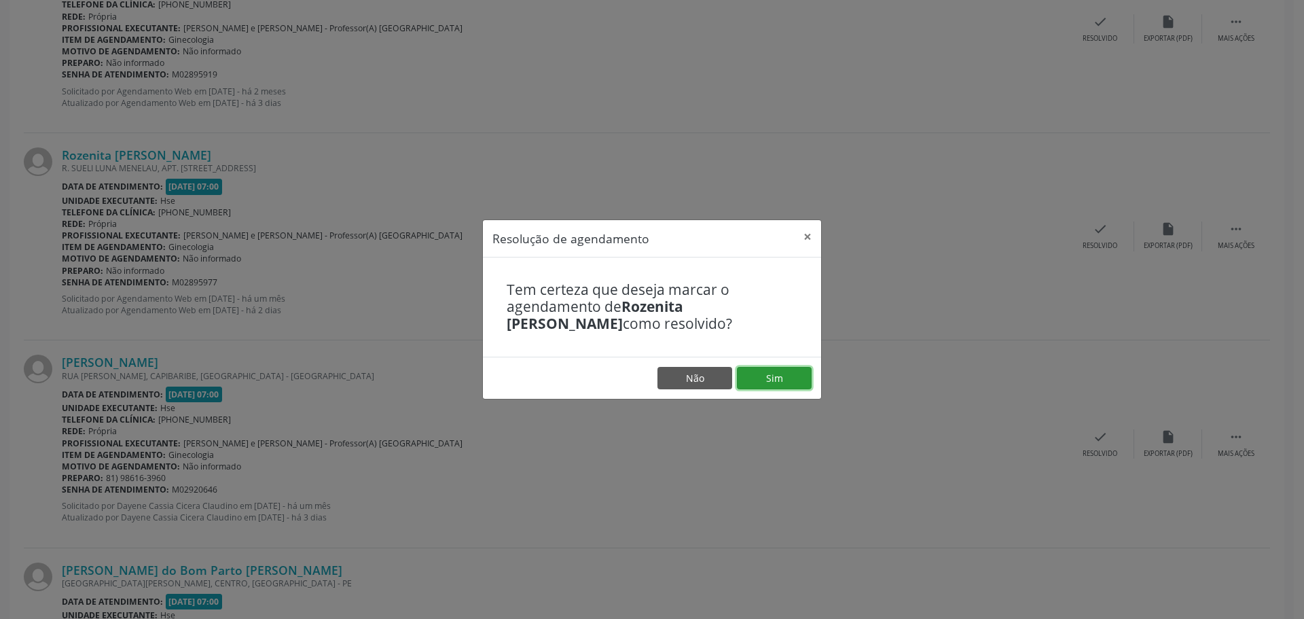
click at [773, 373] on button "Sim" at bounding box center [774, 378] width 75 height 23
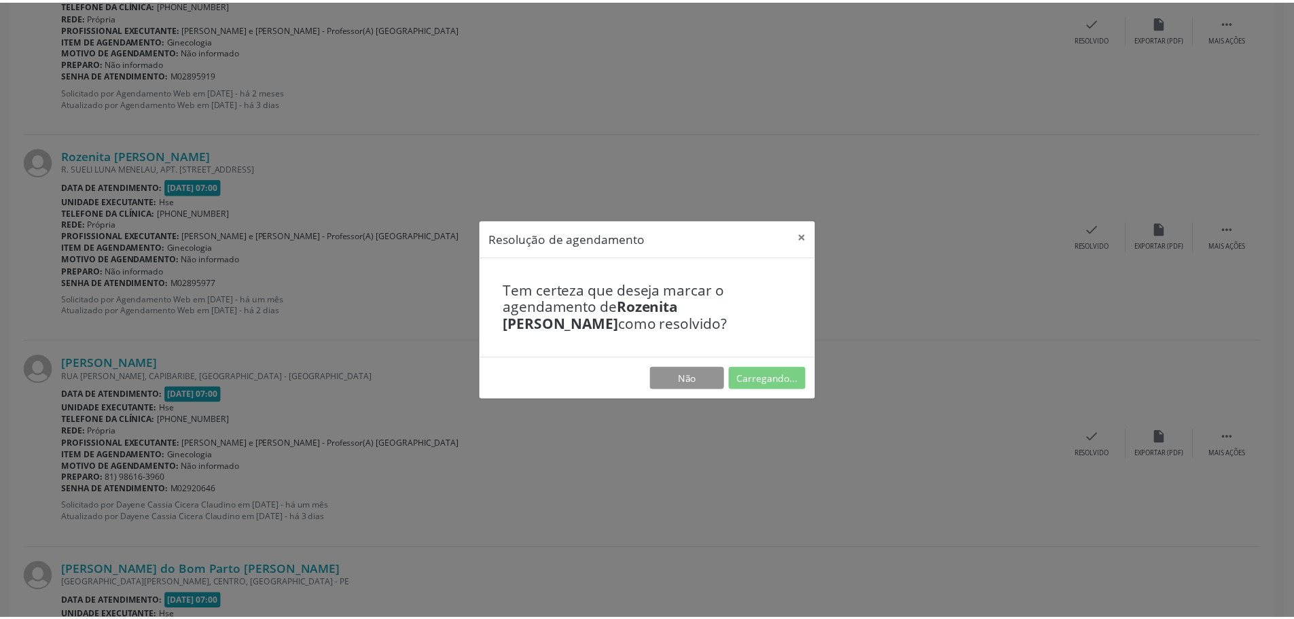
scroll to position [0, 0]
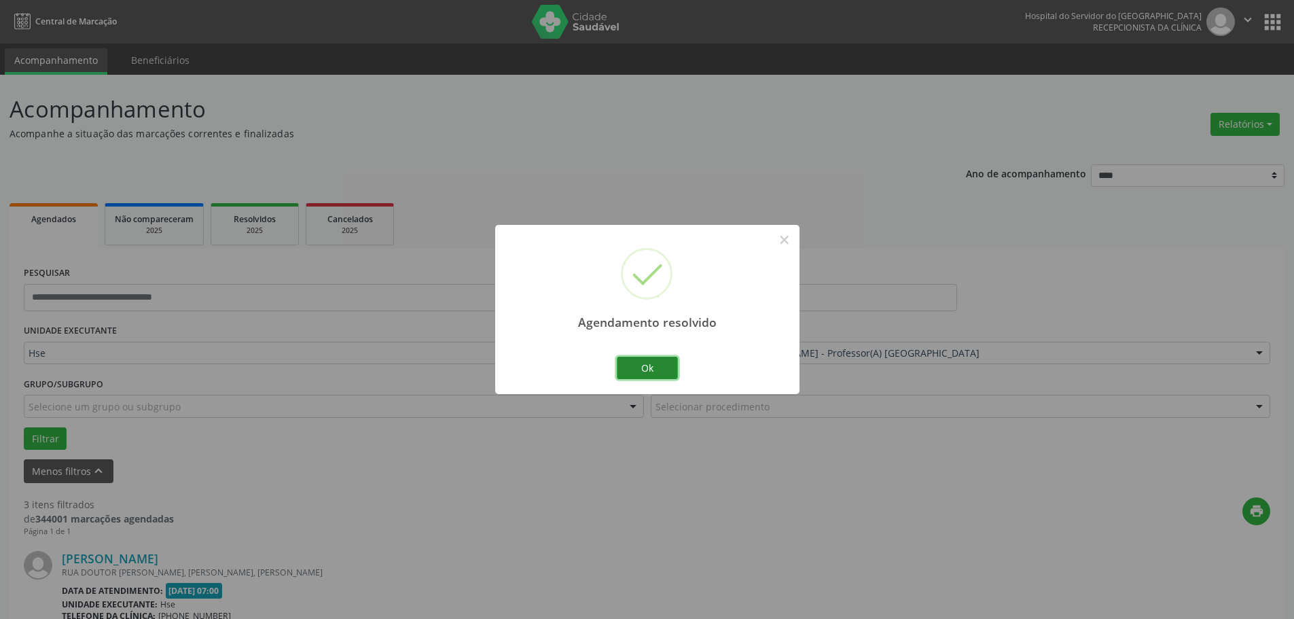
click at [668, 369] on button "Ok" at bounding box center [647, 368] width 61 height 23
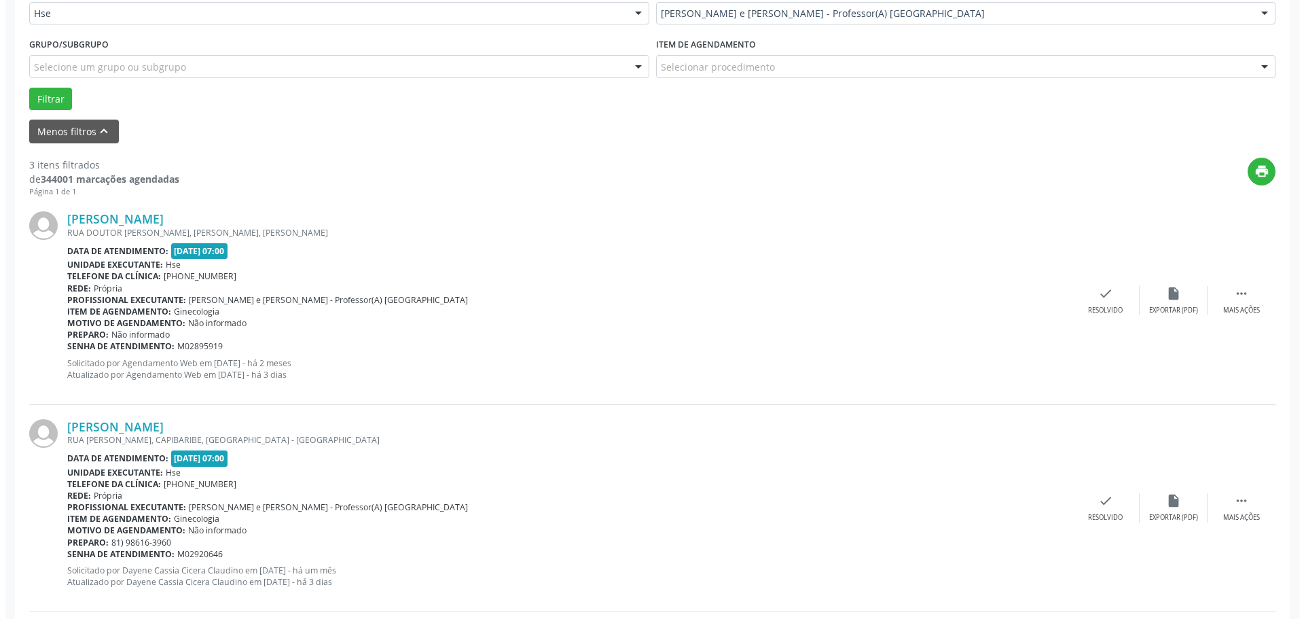
scroll to position [475, 0]
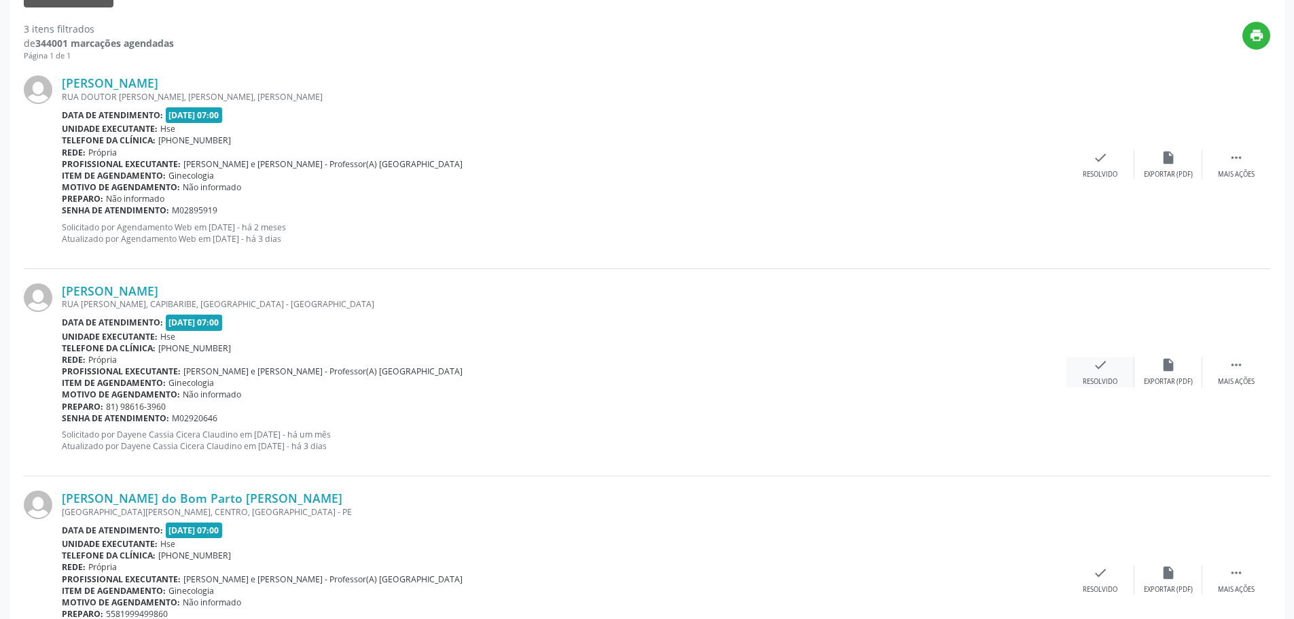
click at [1091, 375] on div "check Resolvido" at bounding box center [1100, 371] width 68 height 29
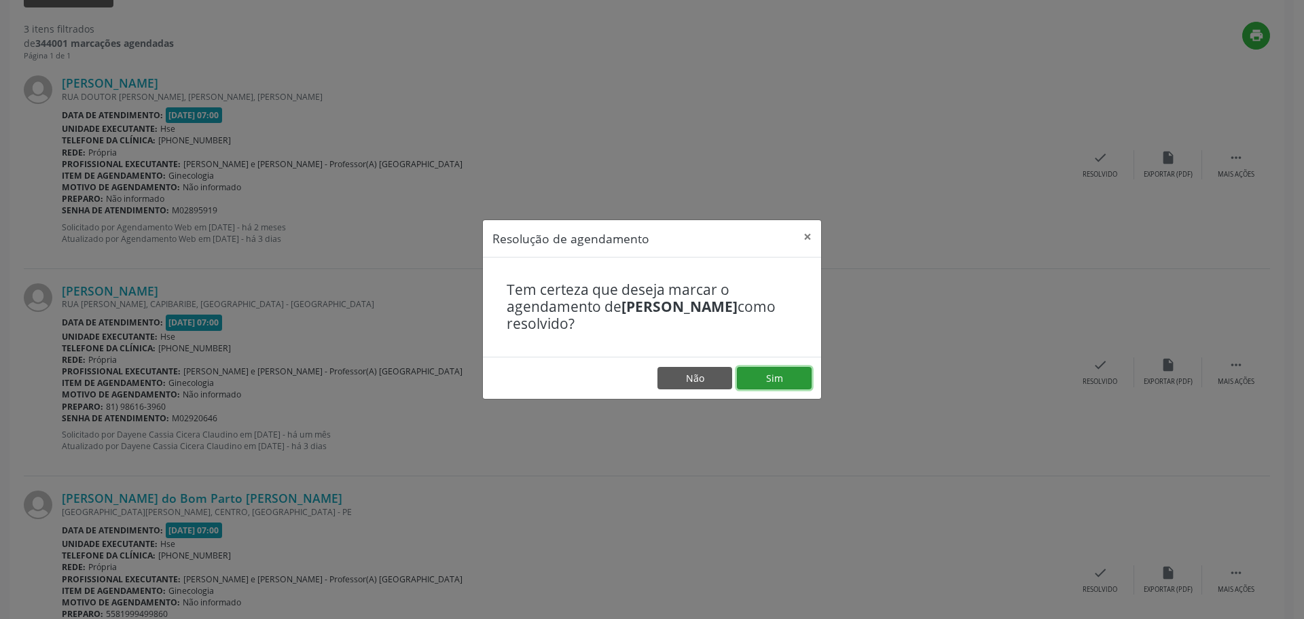
click at [789, 380] on button "Sim" at bounding box center [774, 378] width 75 height 23
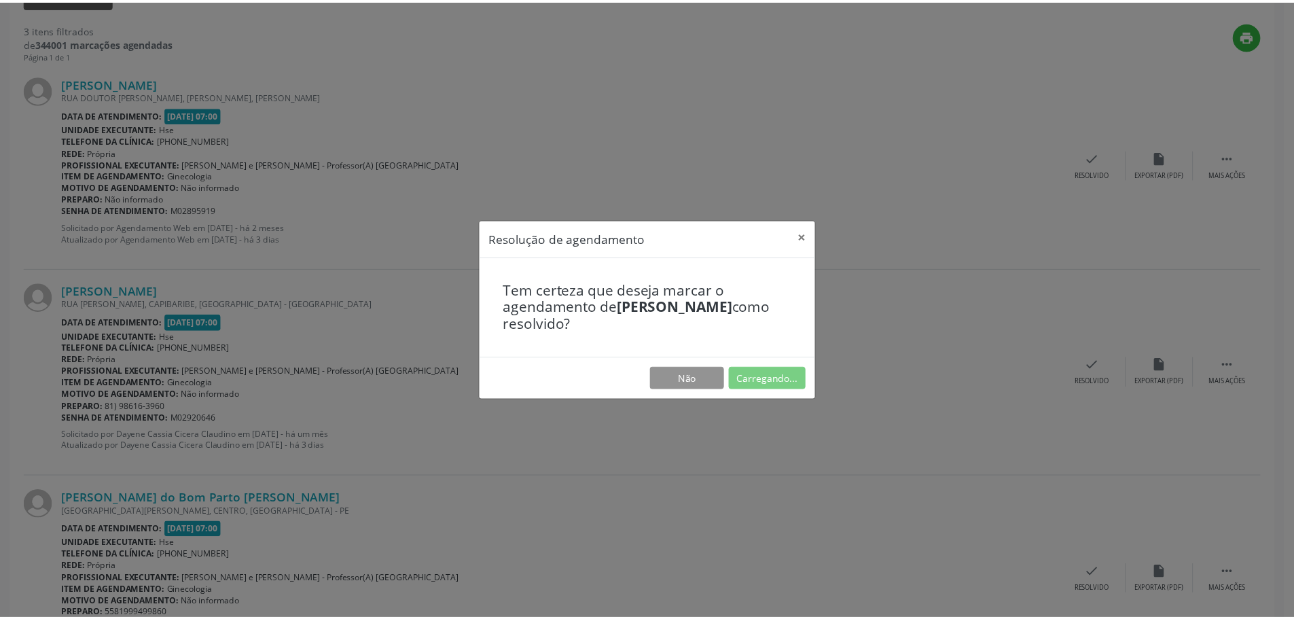
scroll to position [0, 0]
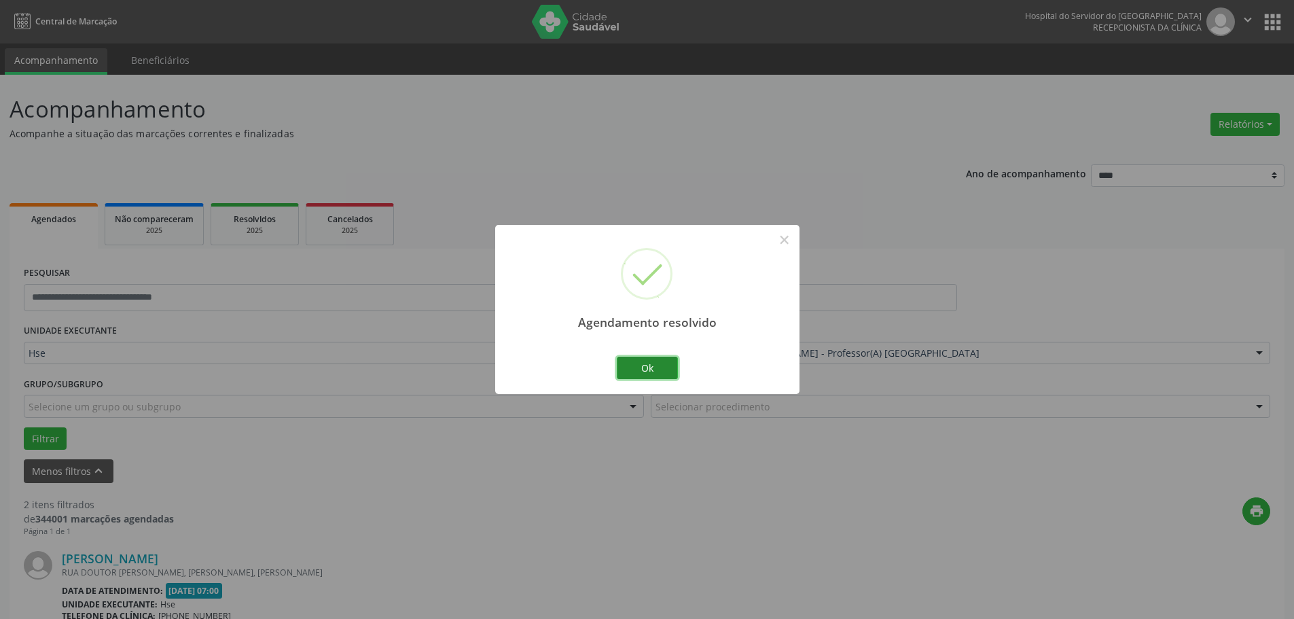
click at [648, 357] on button "Ok" at bounding box center [647, 368] width 61 height 23
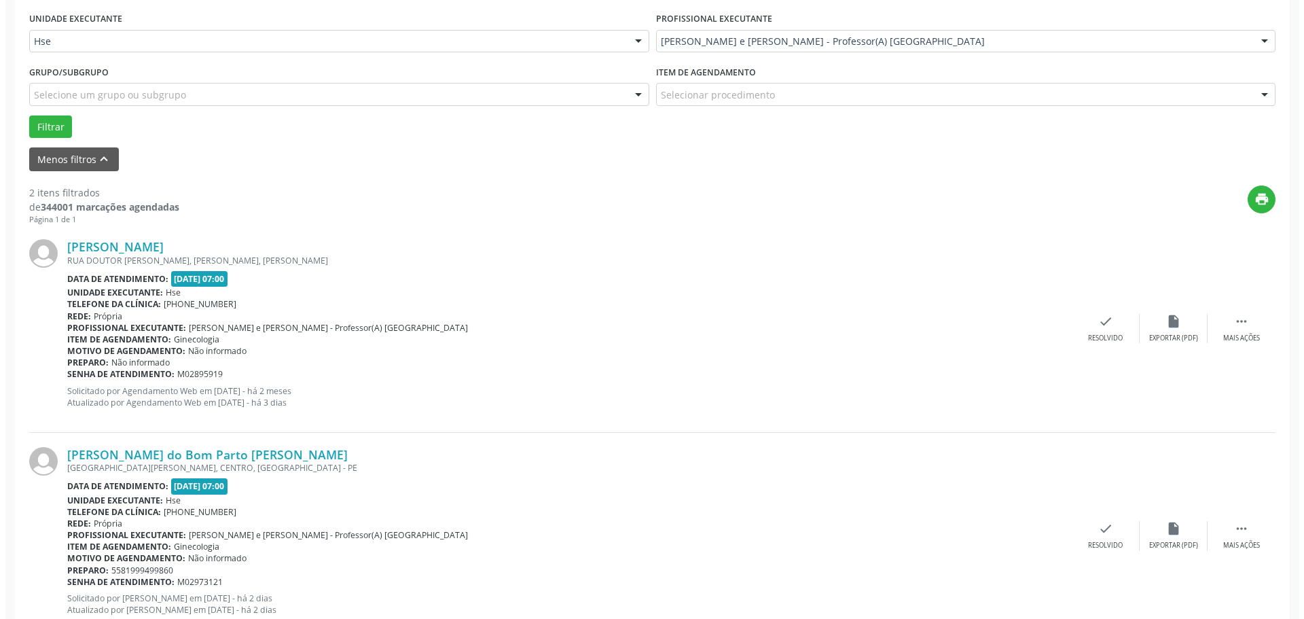
scroll to position [340, 0]
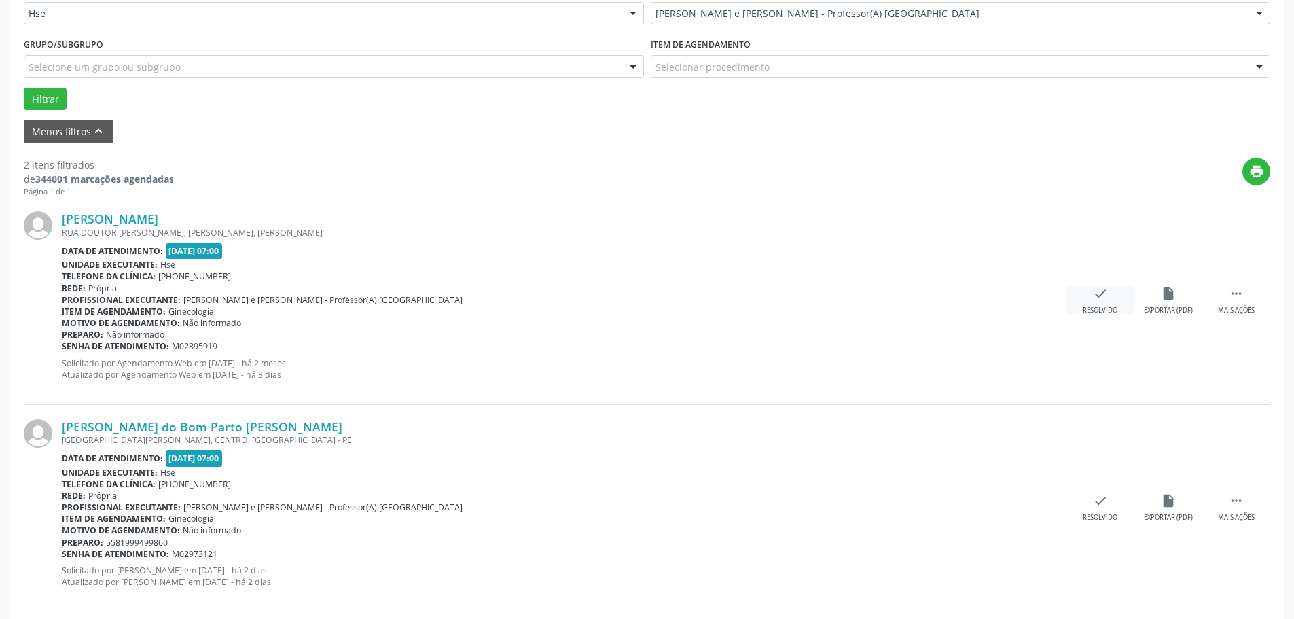
click at [1103, 292] on icon "check" at bounding box center [1100, 293] width 15 height 15
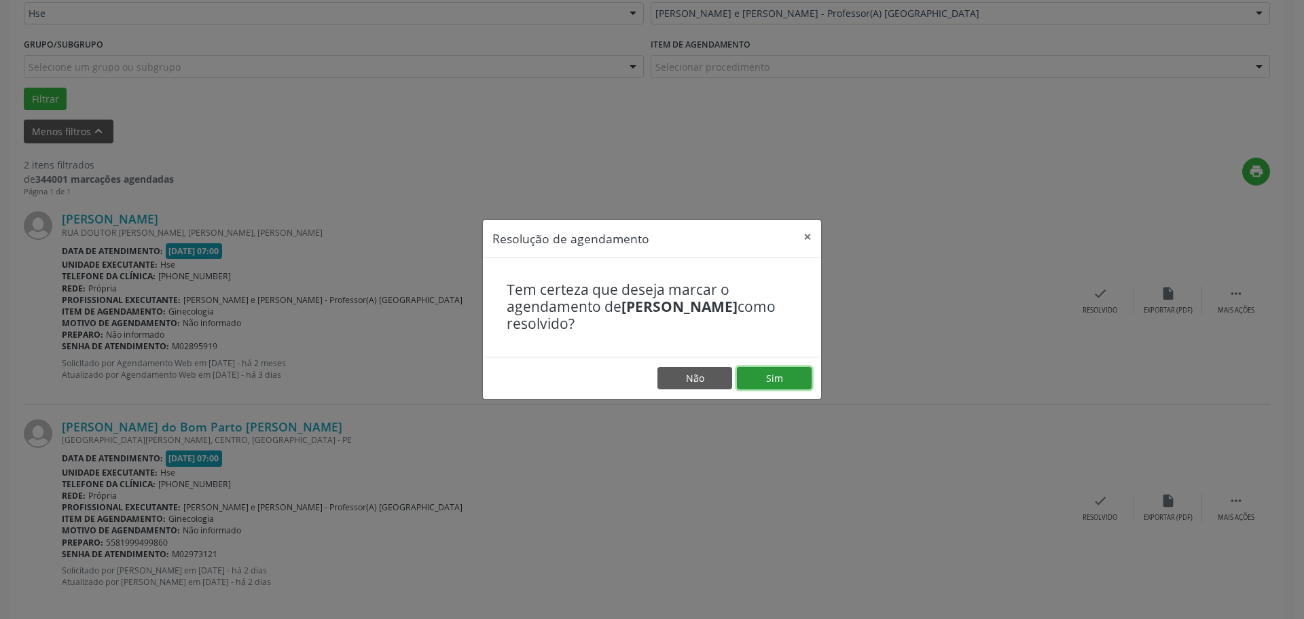
click at [757, 381] on button "Sim" at bounding box center [774, 378] width 75 height 23
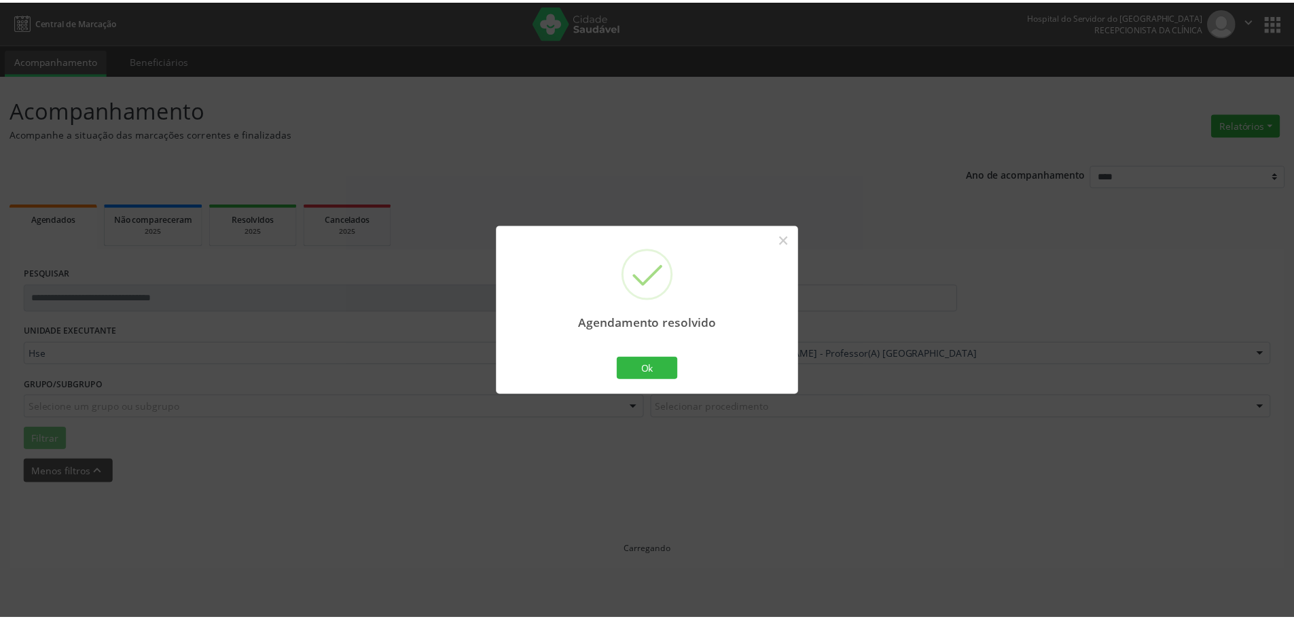
scroll to position [0, 0]
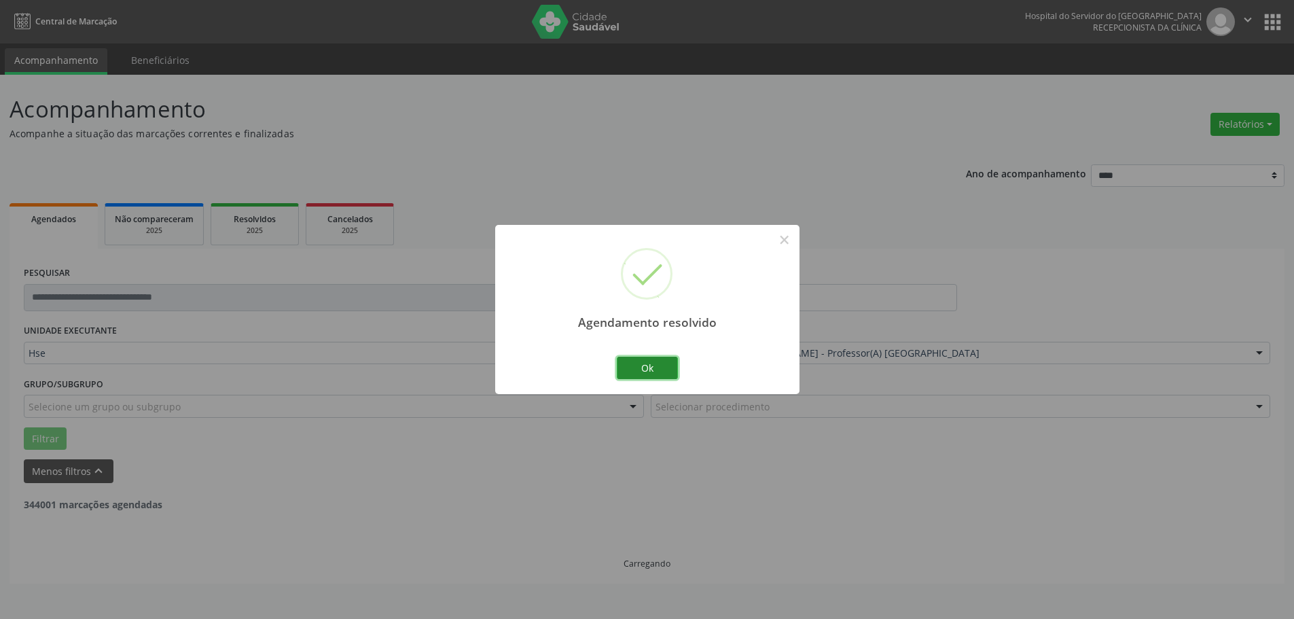
click at [667, 367] on button "Ok" at bounding box center [647, 368] width 61 height 23
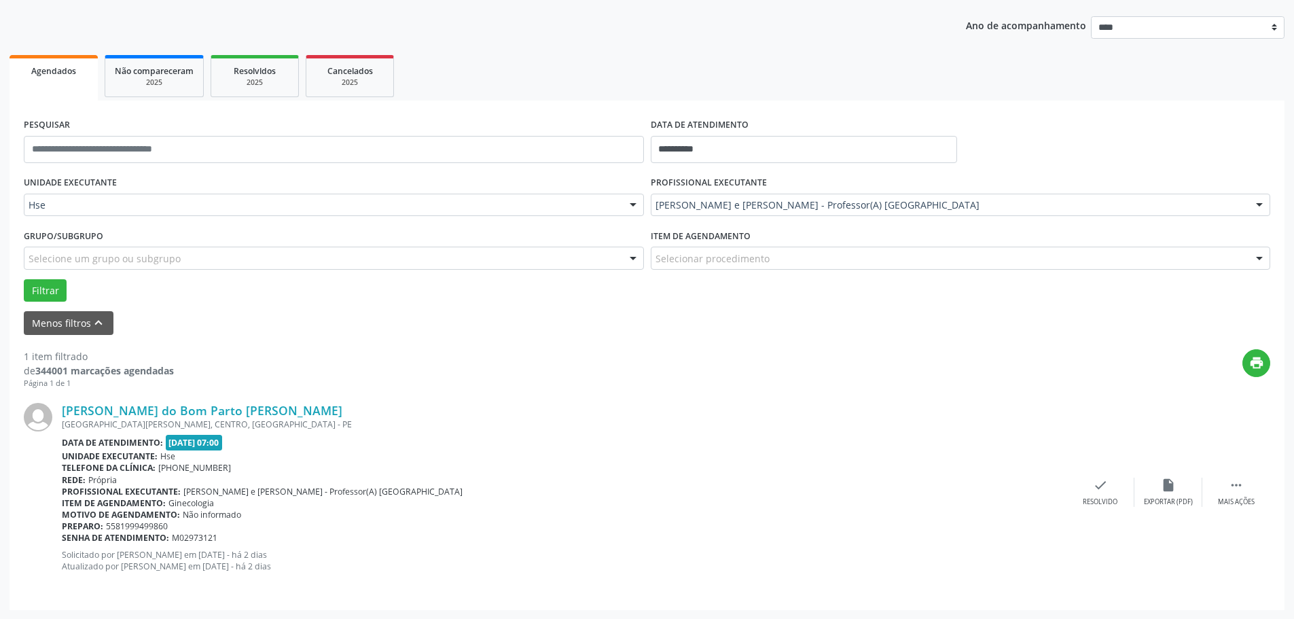
scroll to position [149, 0]
click at [1240, 484] on icon "" at bounding box center [1236, 484] width 15 height 15
click at [1159, 486] on div "alarm_off Não compareceu" at bounding box center [1168, 491] width 68 height 29
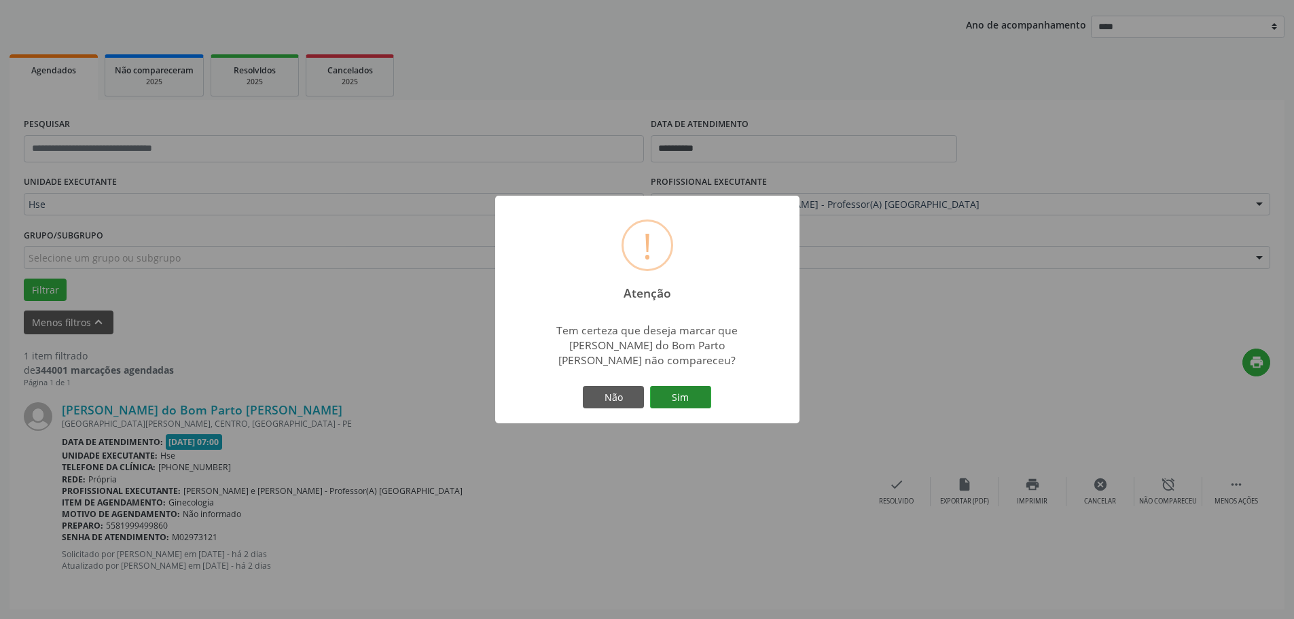
click at [685, 388] on button "Sim" at bounding box center [680, 397] width 61 height 23
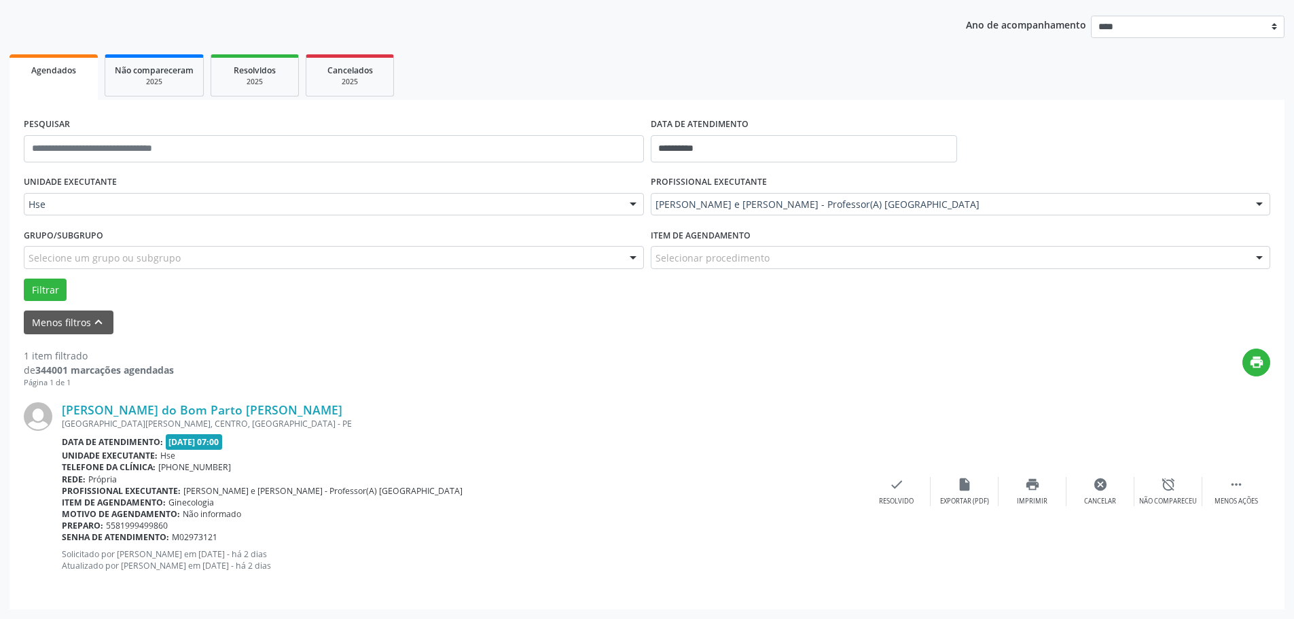
scroll to position [0, 0]
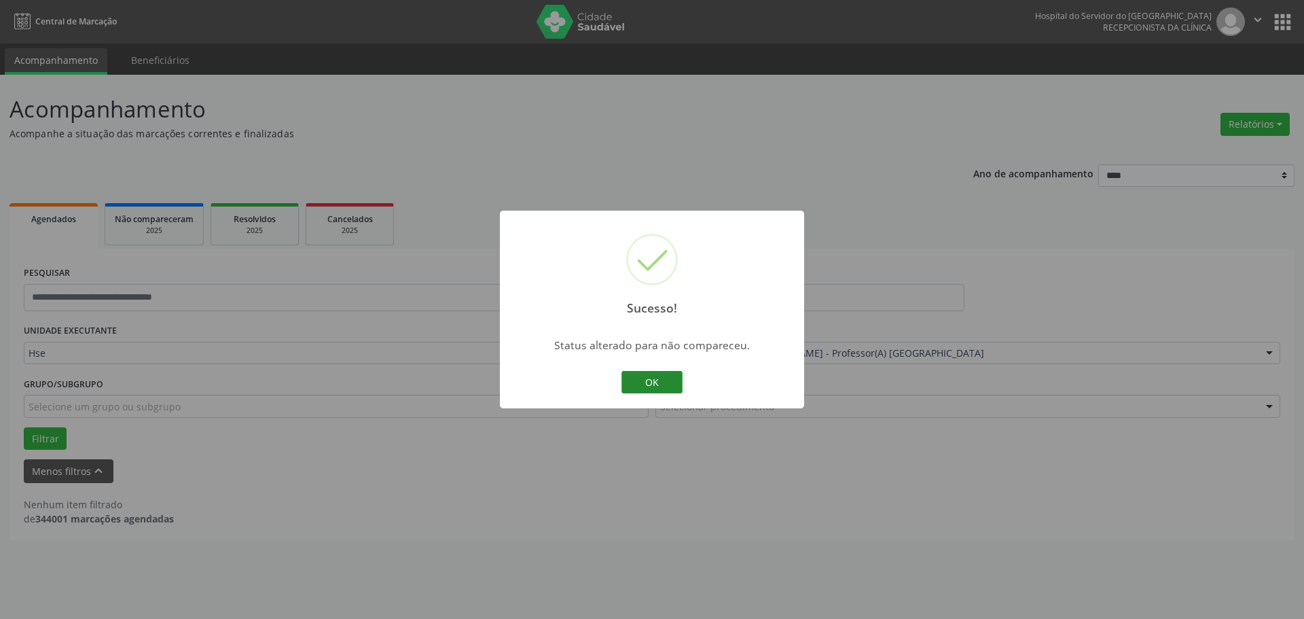
drag, startPoint x: 654, startPoint y: 378, endPoint x: 243, endPoint y: 21, distance: 544.1
click at [653, 378] on button "OK" at bounding box center [651, 382] width 61 height 23
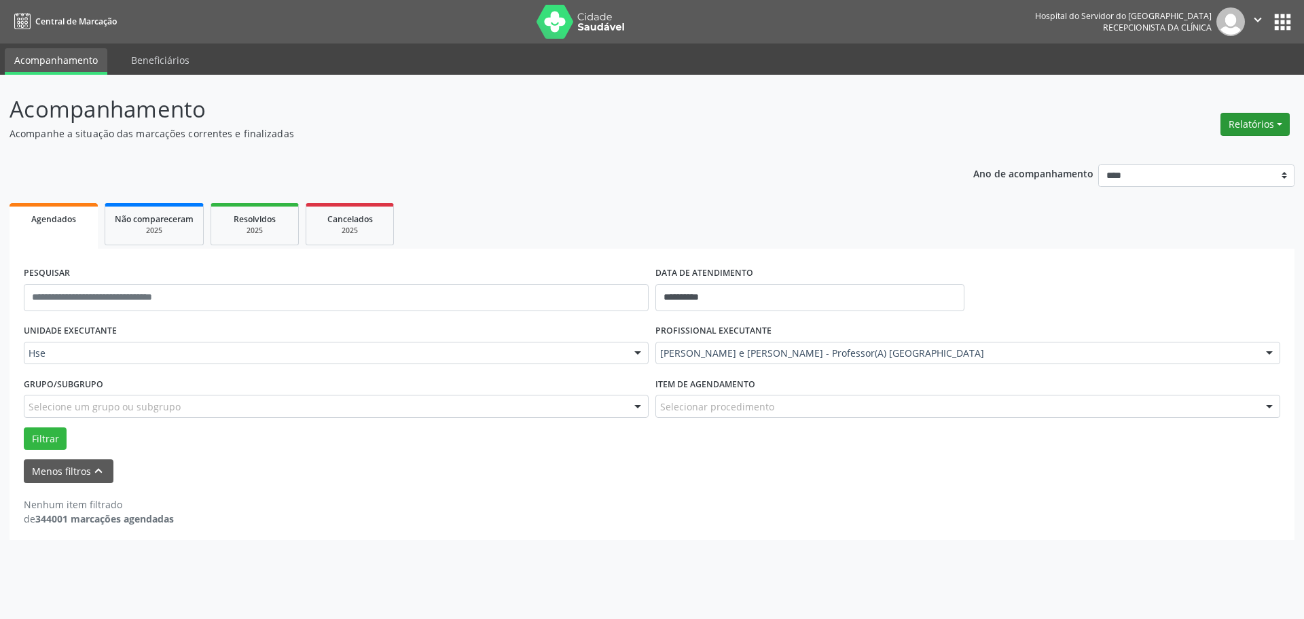
click at [1246, 114] on button "Relatórios" at bounding box center [1255, 124] width 69 height 23
click at [1191, 156] on link "Agendamentos" at bounding box center [1217, 153] width 146 height 19
select select "*"
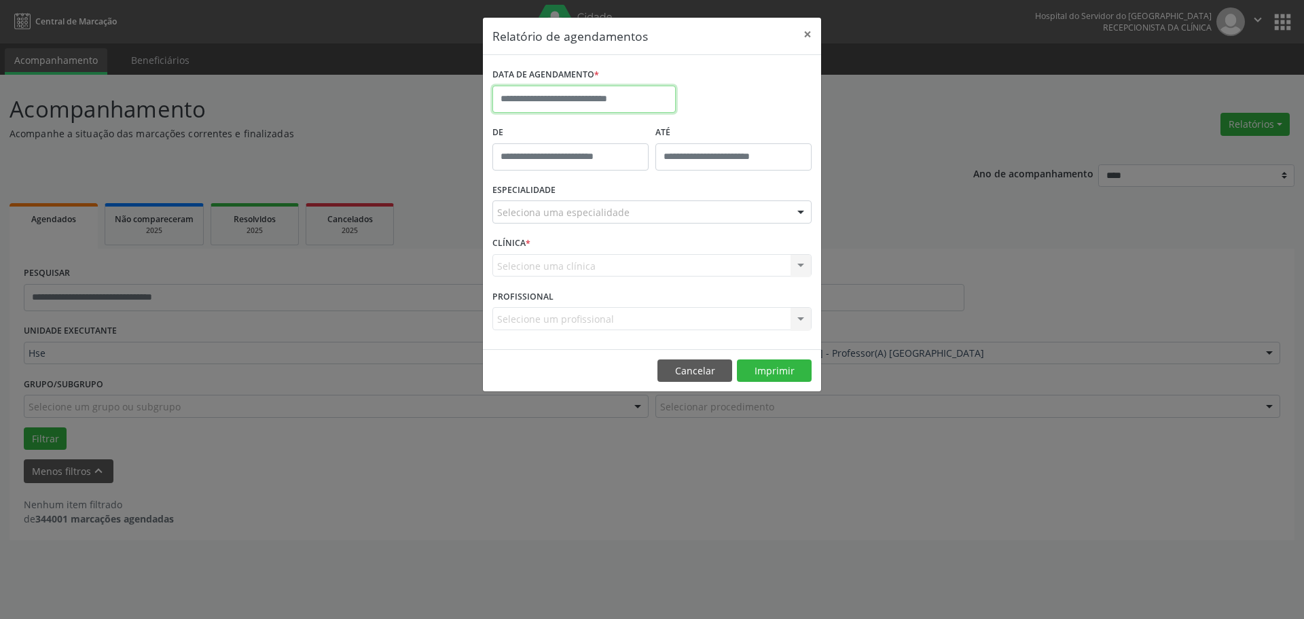
click at [562, 87] on input "text" at bounding box center [583, 99] width 183 height 27
click at [655, 194] on span "10" at bounding box center [656, 197] width 26 height 26
type input "**********"
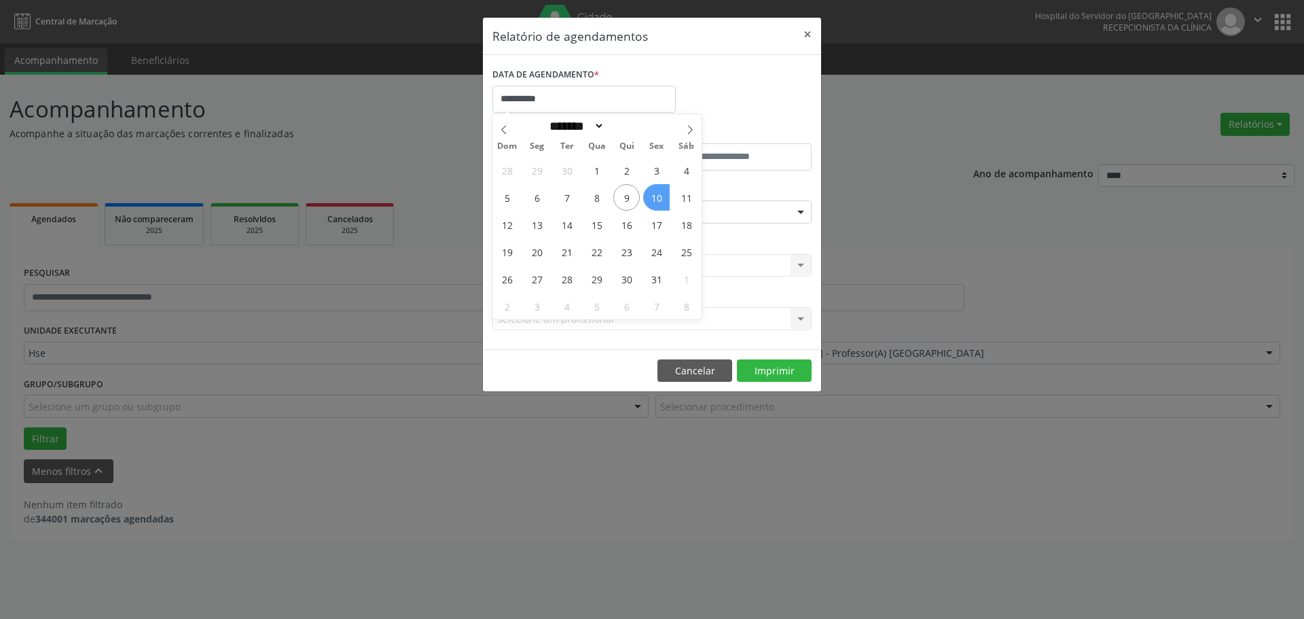
click at [655, 194] on span "10" at bounding box center [656, 197] width 26 height 26
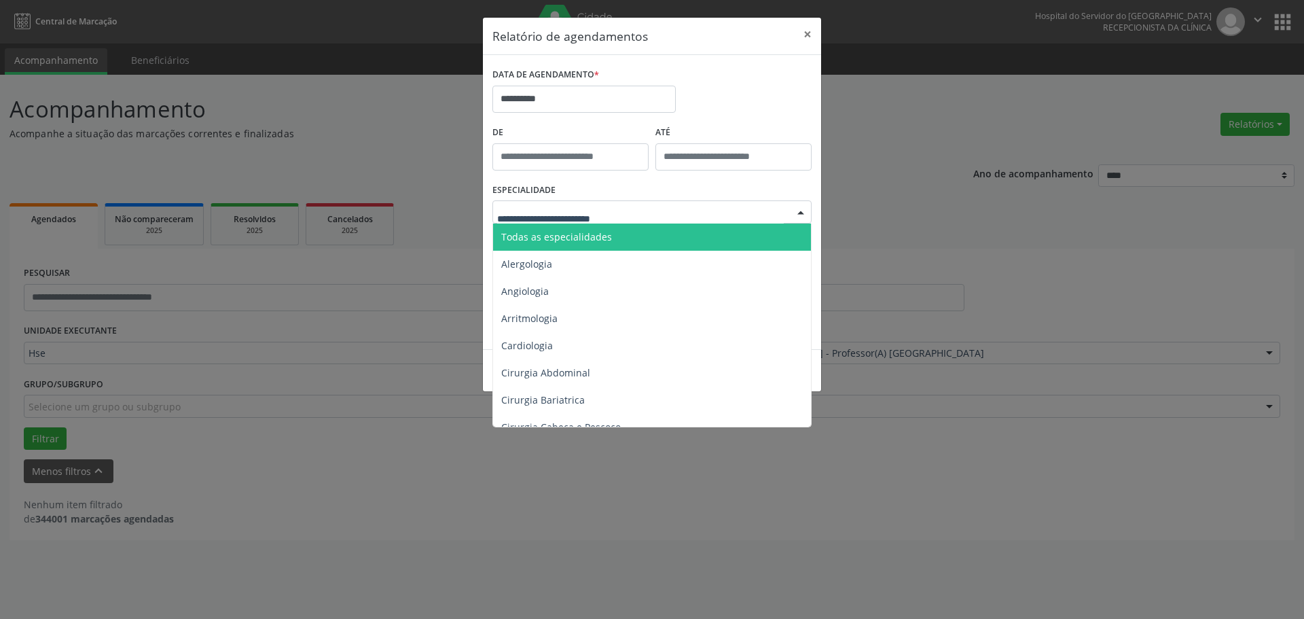
click at [554, 238] on span "Todas as especialidades" at bounding box center [556, 236] width 111 height 13
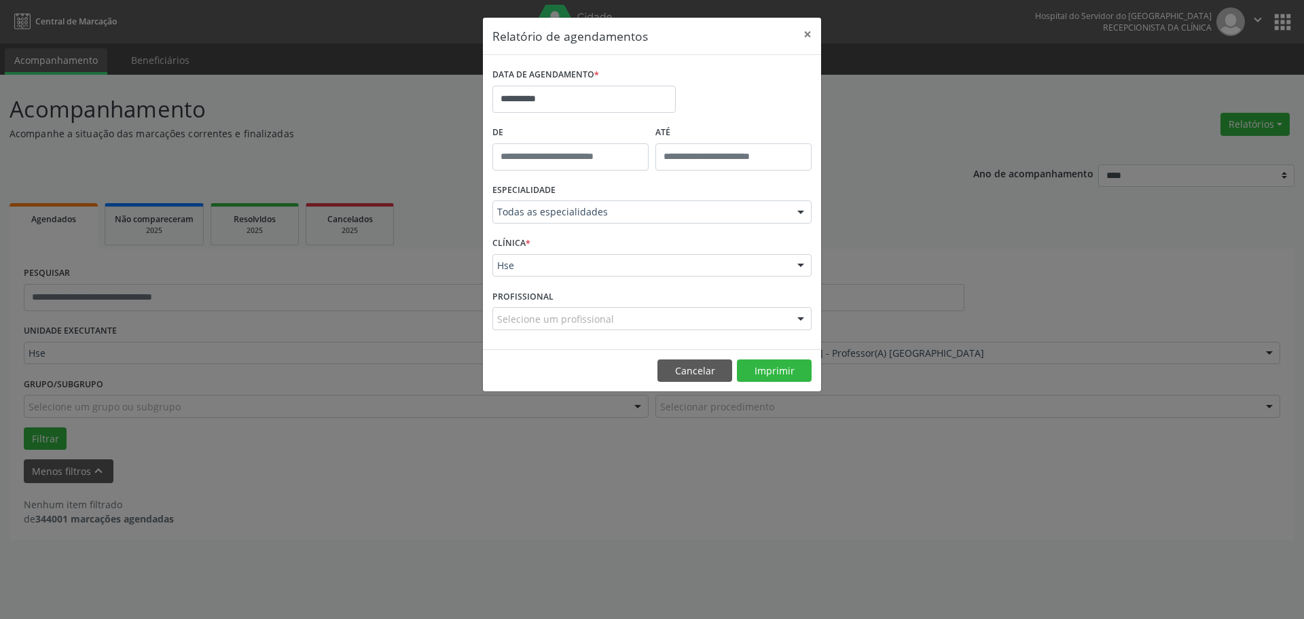
click at [776, 388] on footer "Cancelar Imprimir" at bounding box center [652, 370] width 338 height 43
click at [776, 380] on button "Imprimir" at bounding box center [774, 370] width 75 height 23
click at [812, 31] on button "×" at bounding box center [807, 34] width 27 height 33
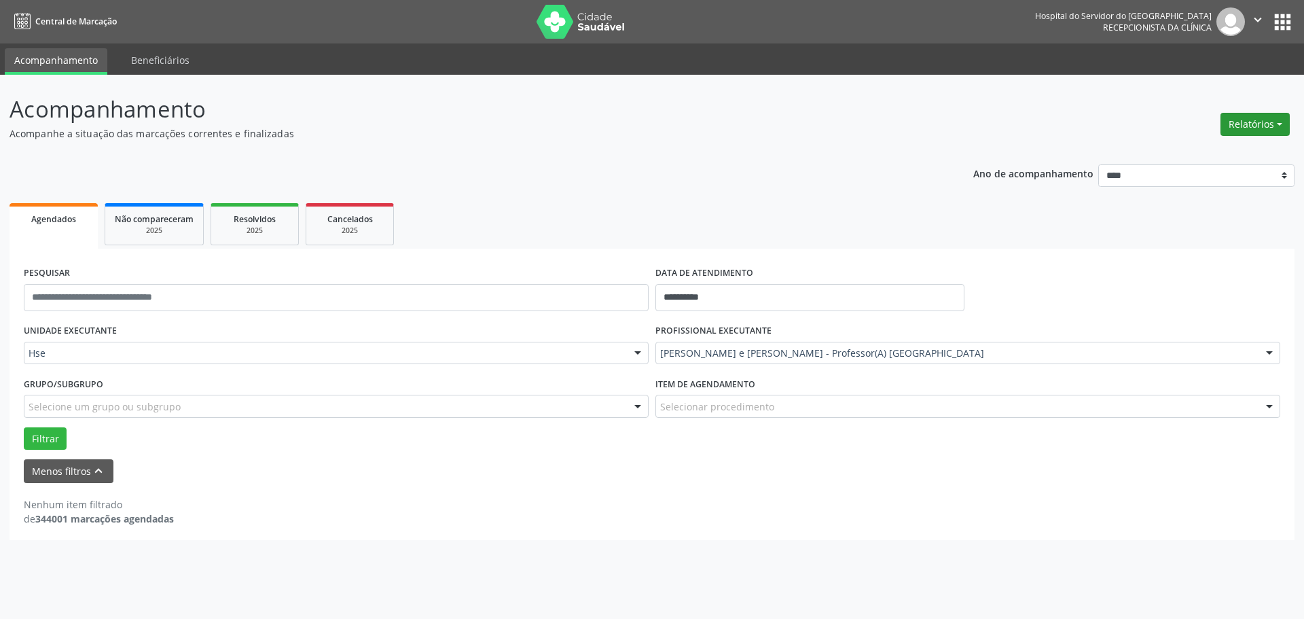
click at [1254, 125] on button "Relatórios" at bounding box center [1255, 124] width 69 height 23
click at [1210, 148] on link "Agendamentos" at bounding box center [1217, 153] width 146 height 19
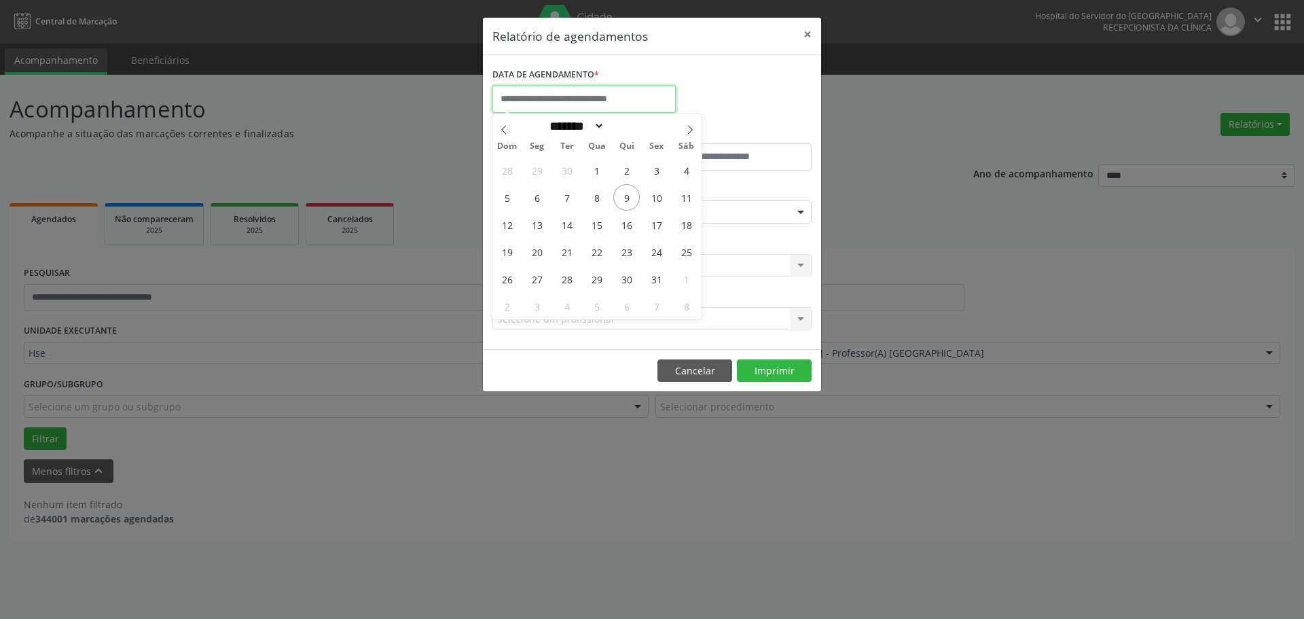
click at [602, 93] on input "text" at bounding box center [583, 99] width 183 height 27
click at [601, 196] on span "8" at bounding box center [596, 197] width 26 height 26
type input "**********"
click at [601, 196] on span "8" at bounding box center [596, 197] width 26 height 26
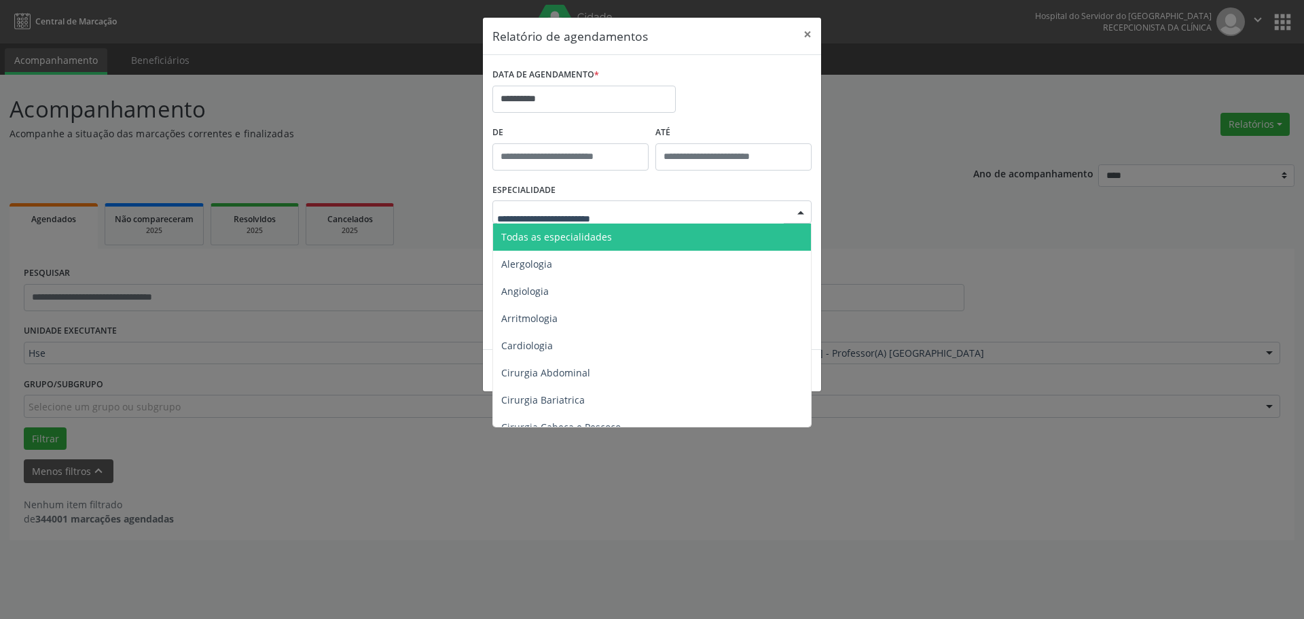
click at [539, 242] on span "Todas as especialidades" at bounding box center [556, 236] width 111 height 13
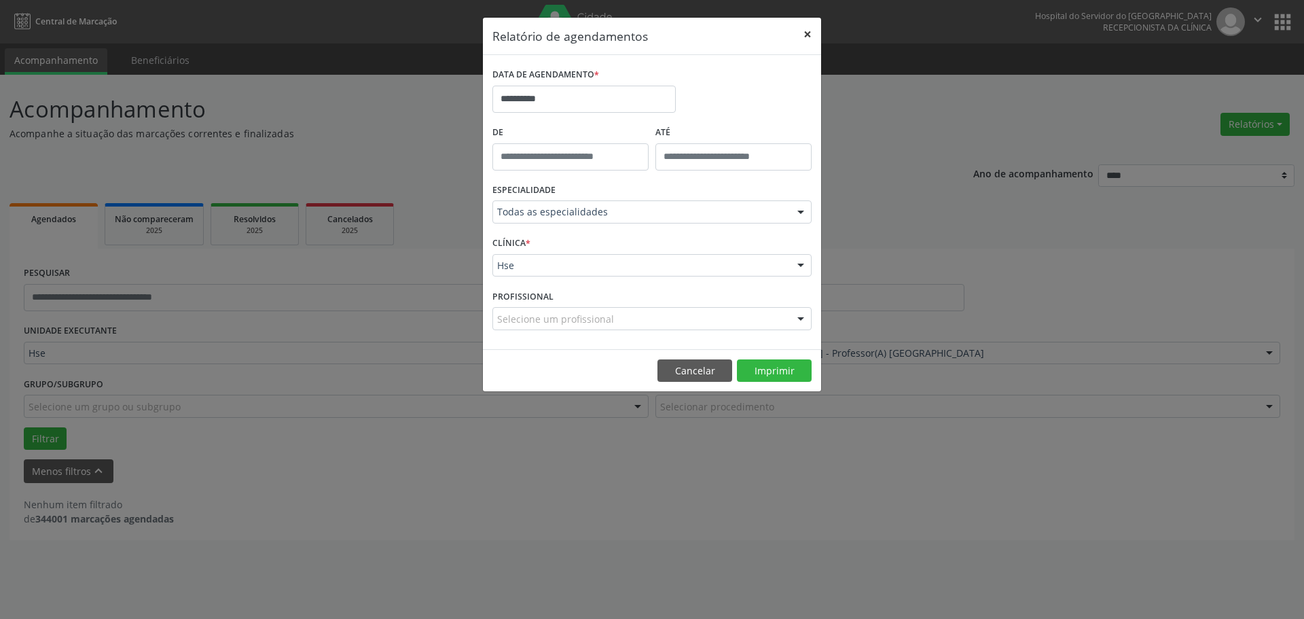
click at [816, 35] on button "×" at bounding box center [807, 34] width 27 height 33
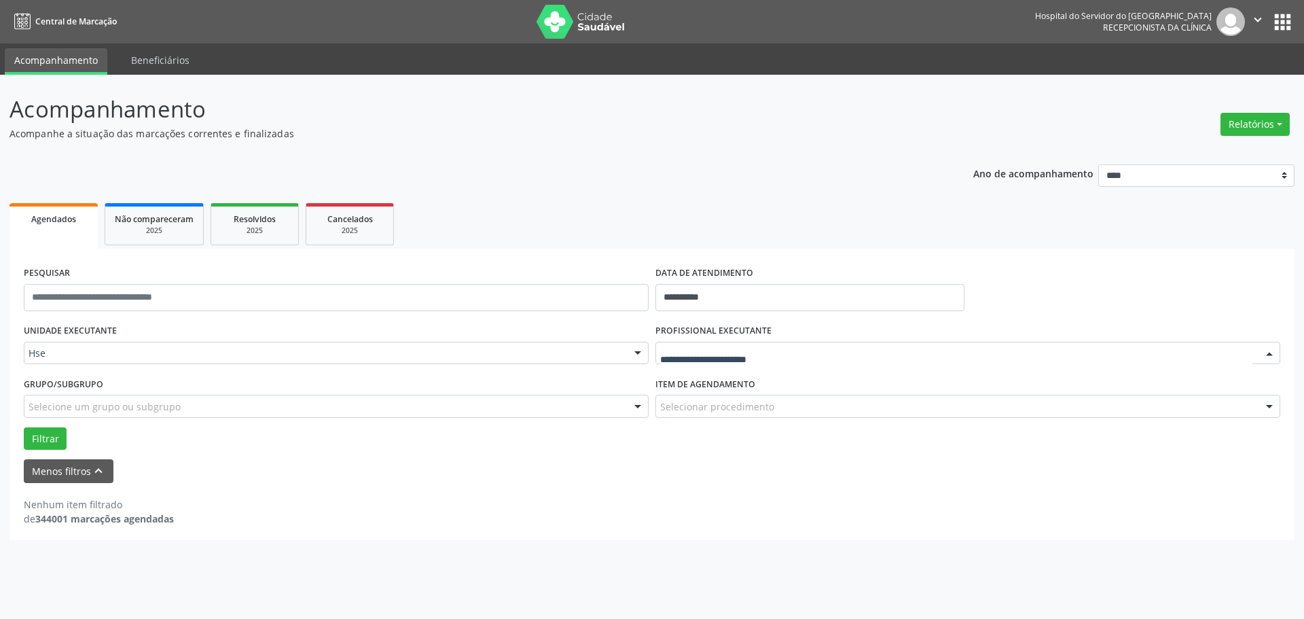
click at [711, 364] on div "Todos os profissionais [PERSON_NAME] Interaminense Junior [PERSON_NAME] [PERSON…" at bounding box center [967, 353] width 625 height 23
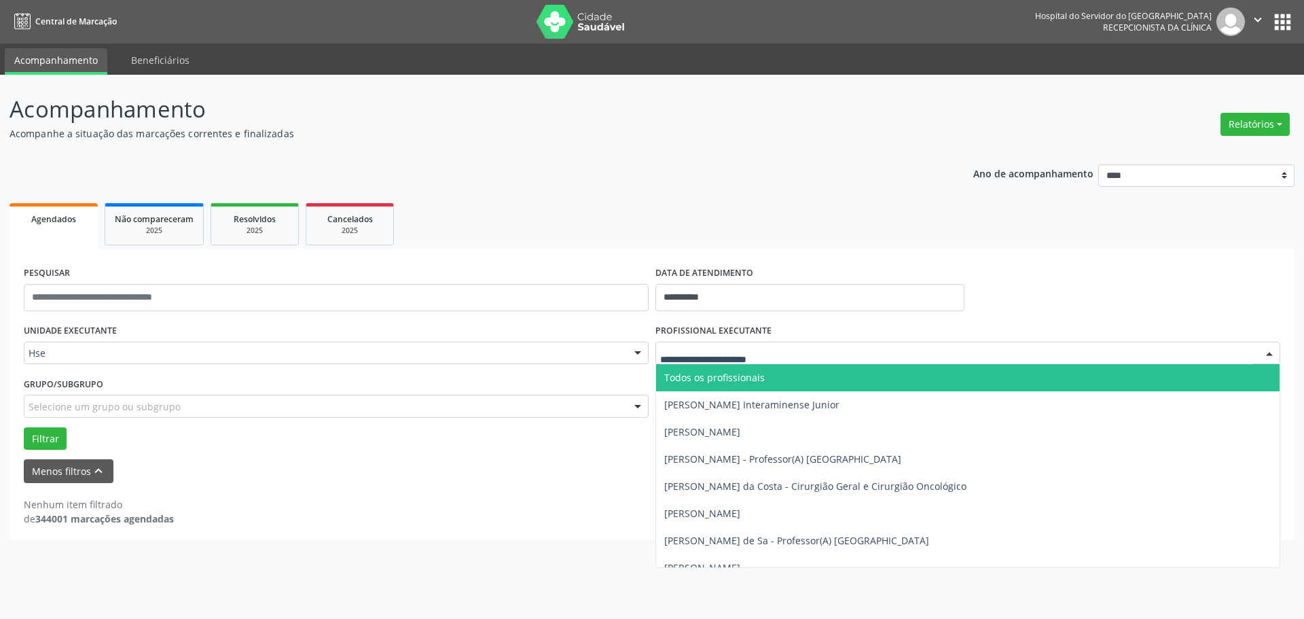
click at [709, 358] on input "text" at bounding box center [956, 359] width 592 height 27
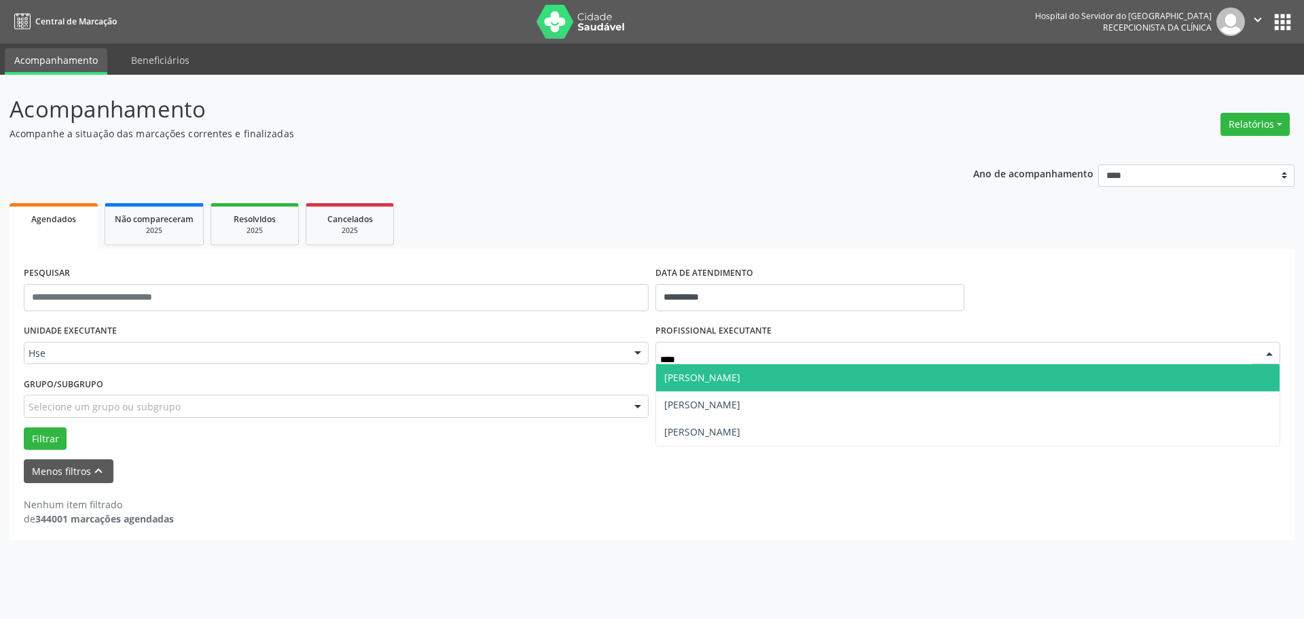
type input "*****"
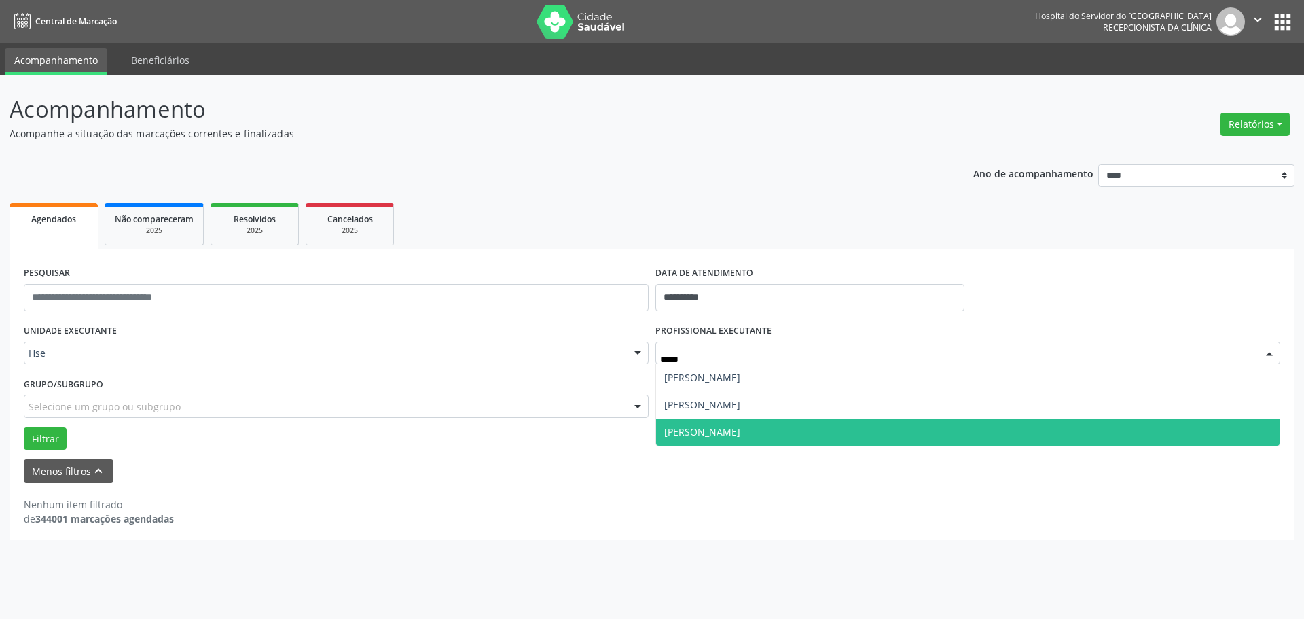
click at [706, 435] on span "[PERSON_NAME]" at bounding box center [702, 431] width 76 height 13
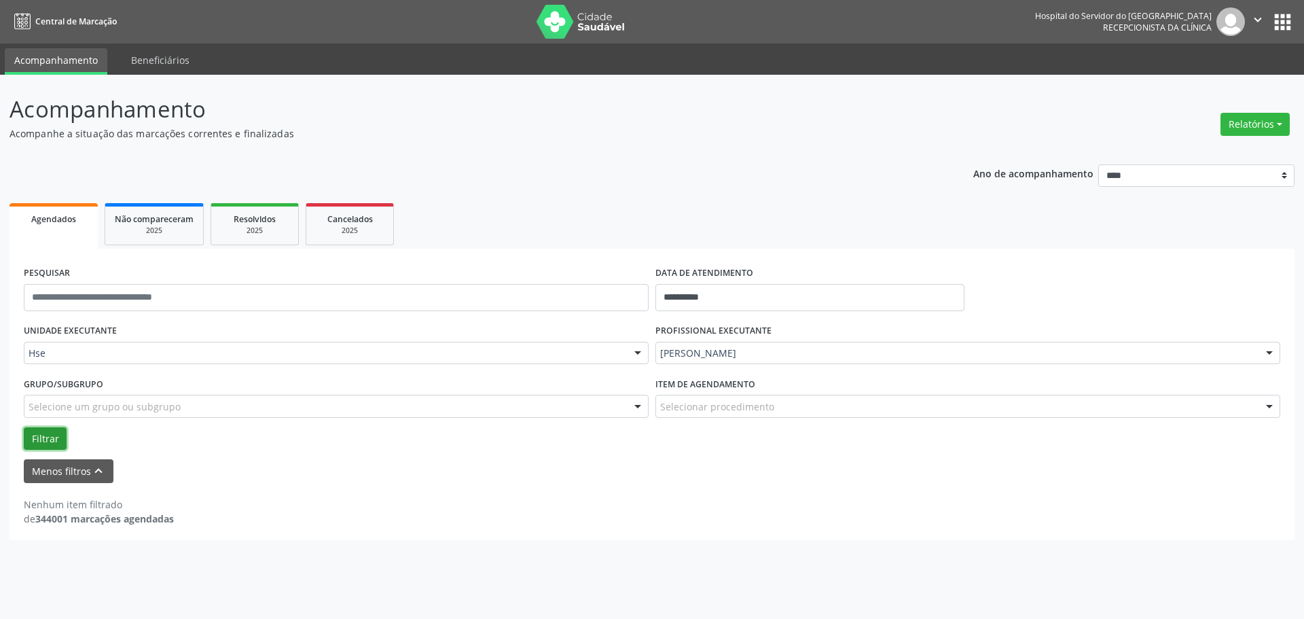
click at [24, 446] on button "Filtrar" at bounding box center [45, 438] width 43 height 23
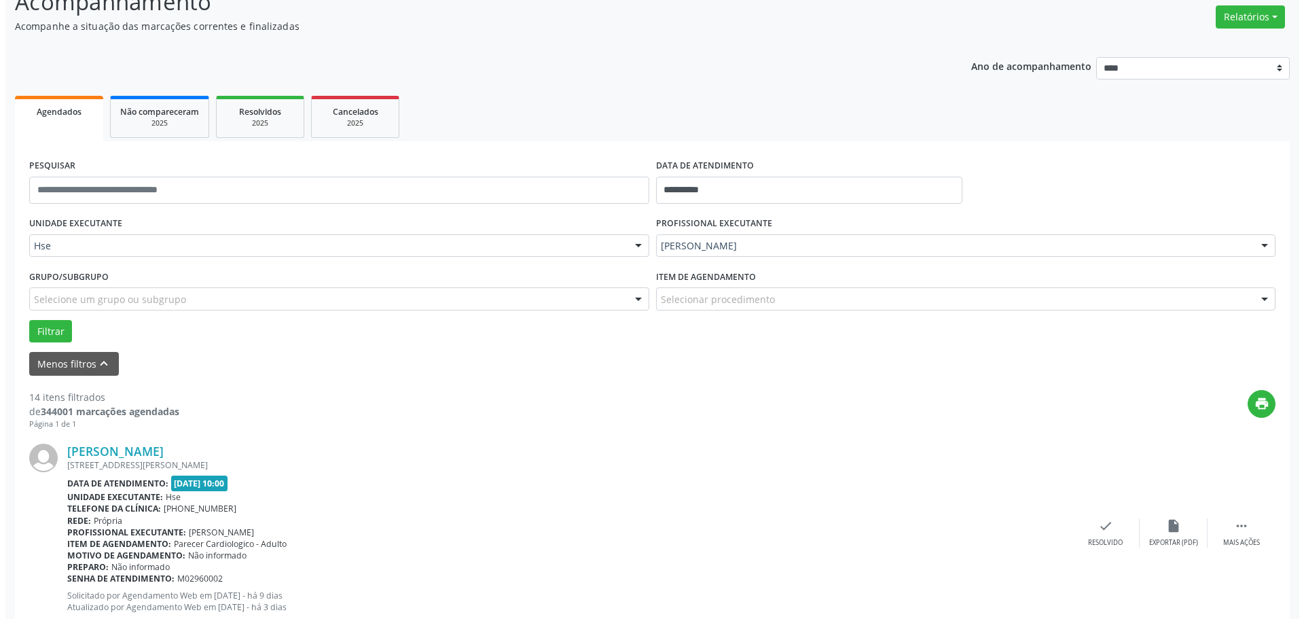
scroll to position [68, 0]
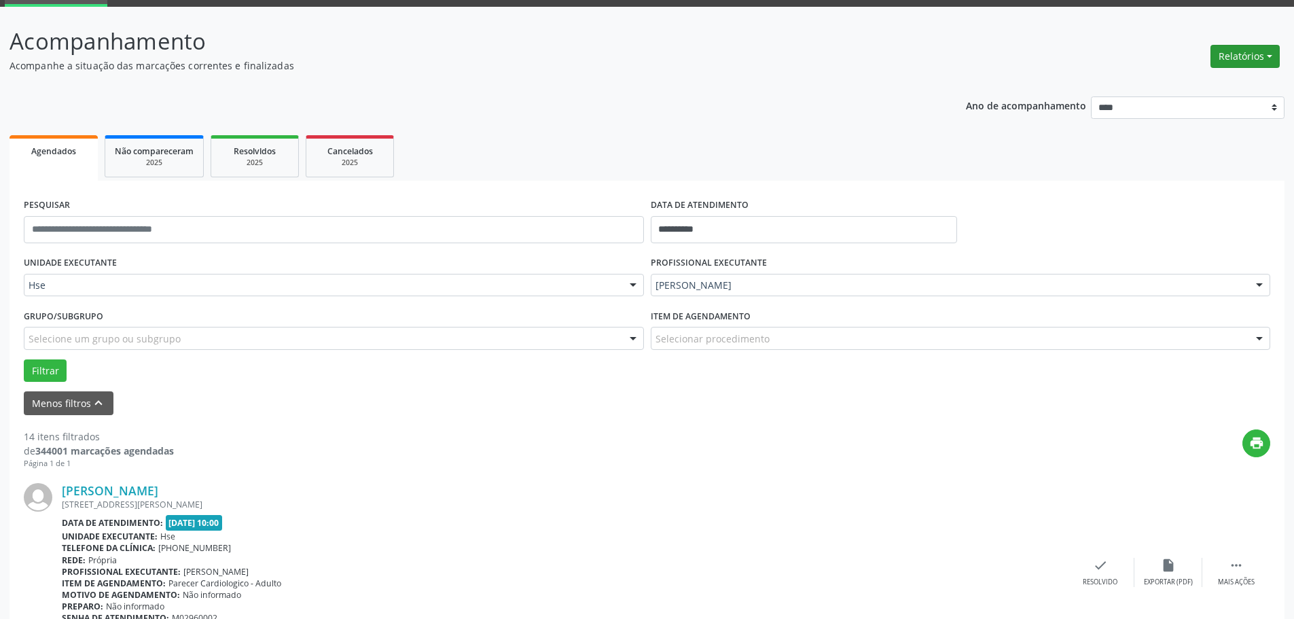
click at [1265, 64] on button "Relatórios" at bounding box center [1244, 56] width 69 height 23
click at [1172, 82] on link "Agendamentos" at bounding box center [1207, 85] width 146 height 19
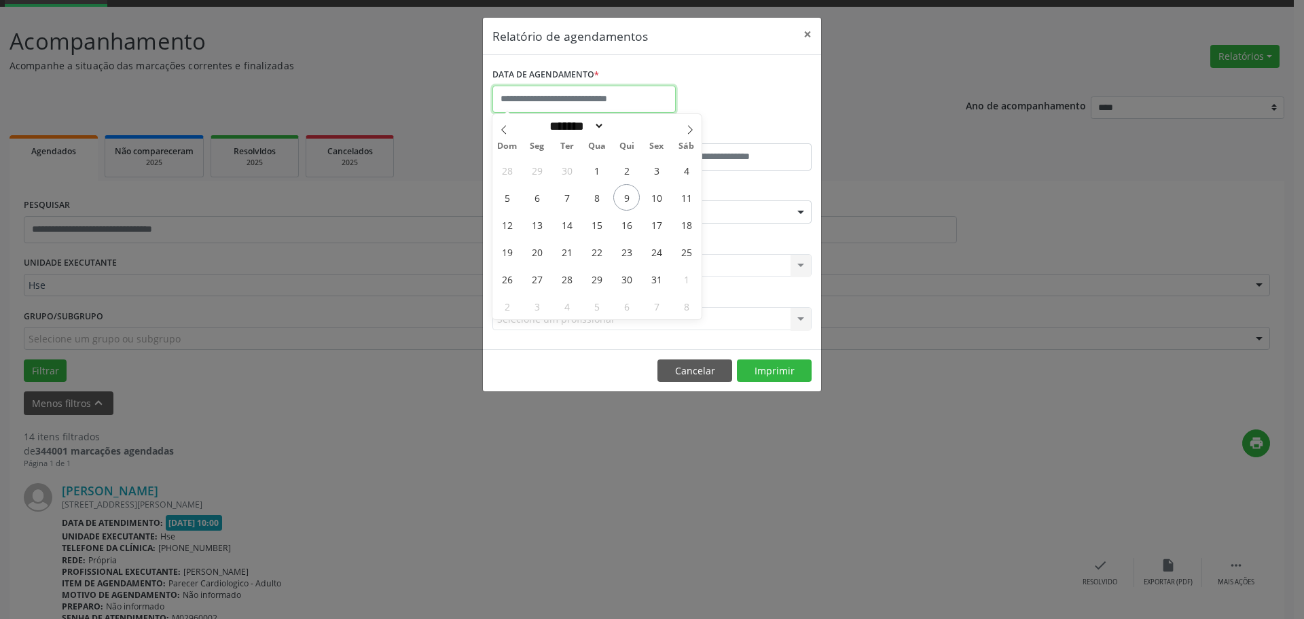
click at [628, 98] on input "text" at bounding box center [583, 99] width 183 height 27
click at [603, 191] on span "8" at bounding box center [596, 197] width 26 height 26
type input "**********"
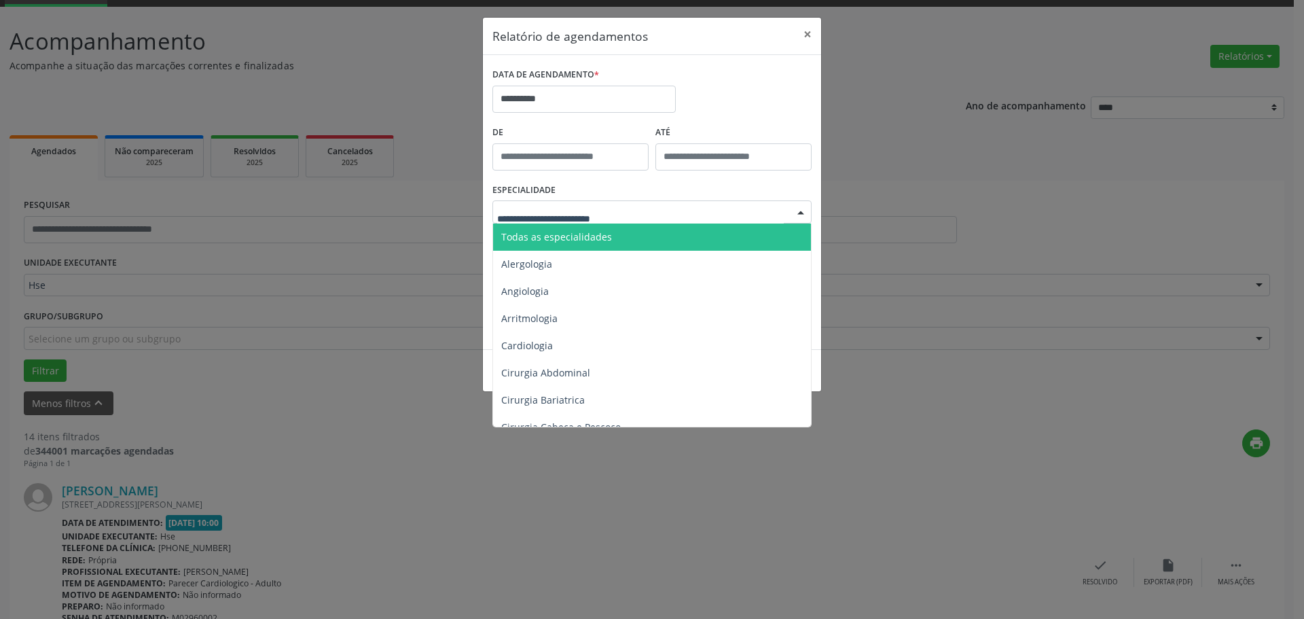
click at [547, 236] on span "Todas as especialidades" at bounding box center [556, 236] width 111 height 13
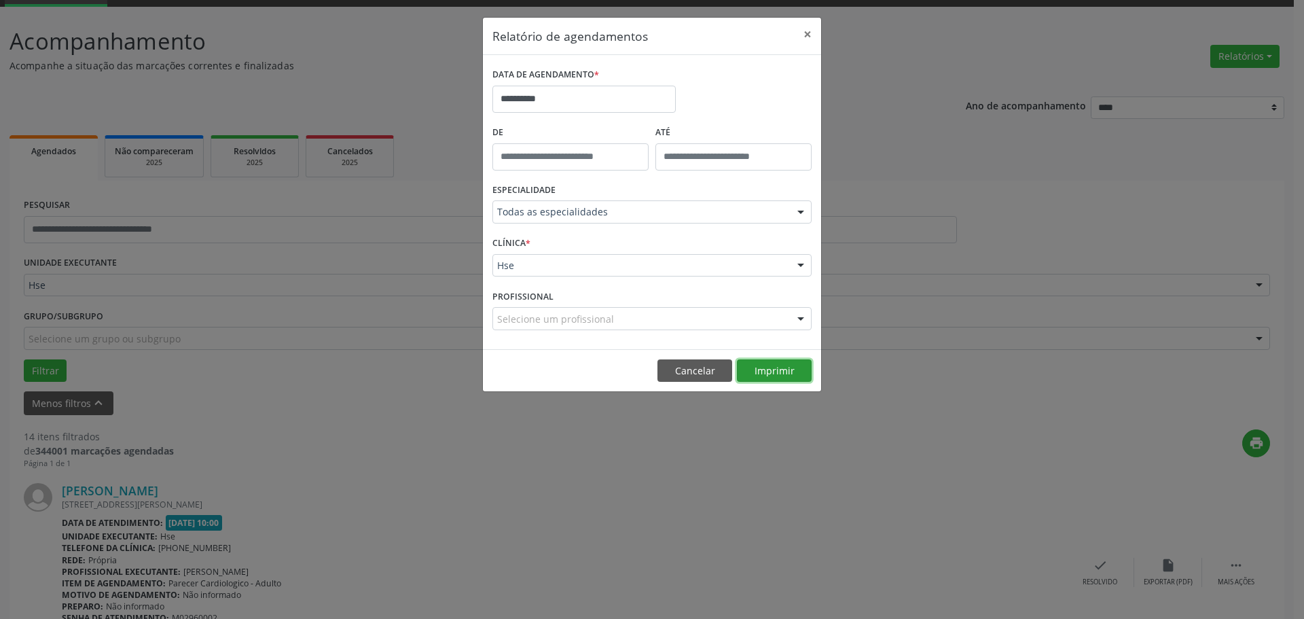
click at [780, 367] on button "Imprimir" at bounding box center [774, 370] width 75 height 23
